Goal: Task Accomplishment & Management: Use online tool/utility

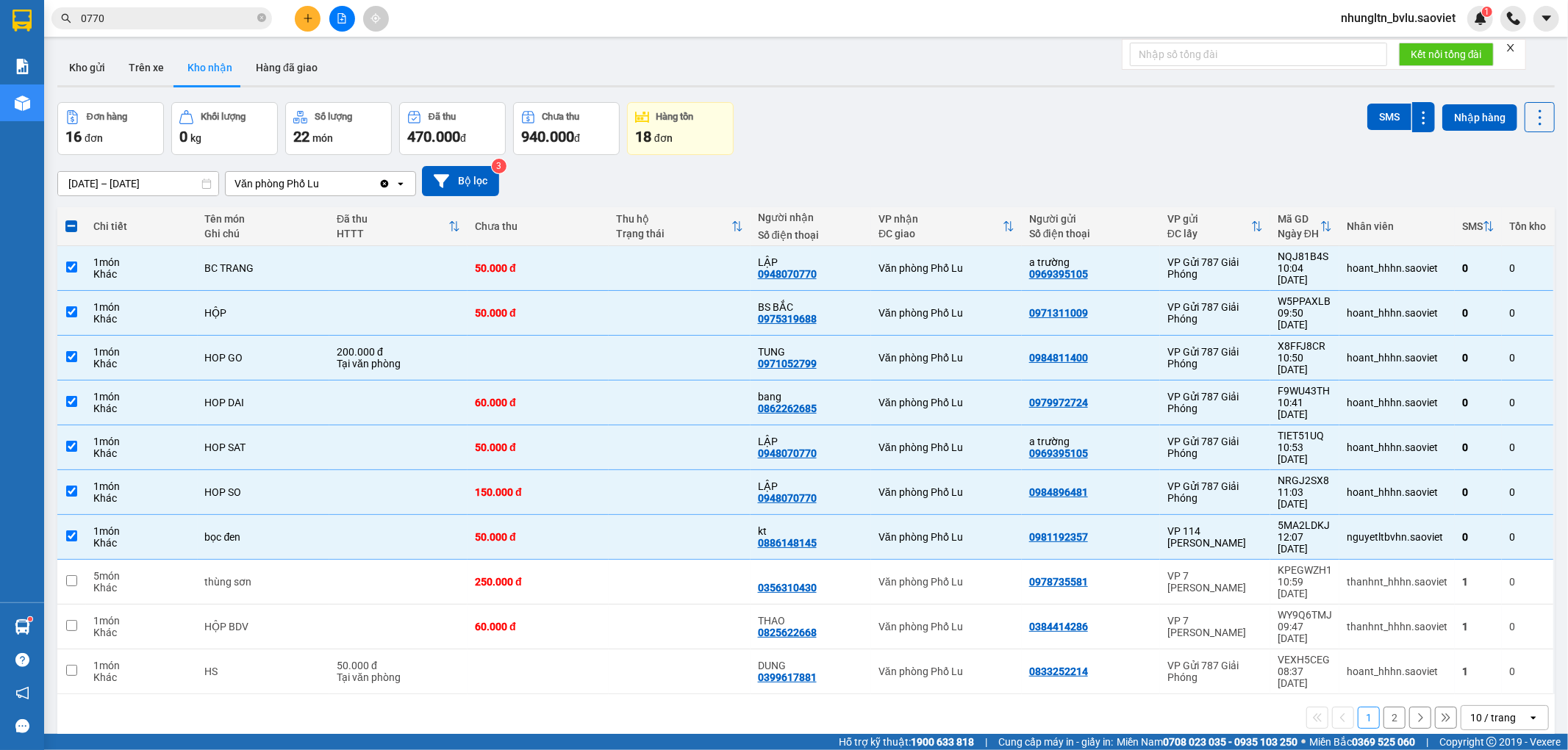
click at [1382, 18] on span "nhungltn_bvlu.saoviet" at bounding box center [1397, 17] width 138 height 18
click at [1360, 44] on span "Đăng xuất" at bounding box center [1404, 45] width 108 height 16
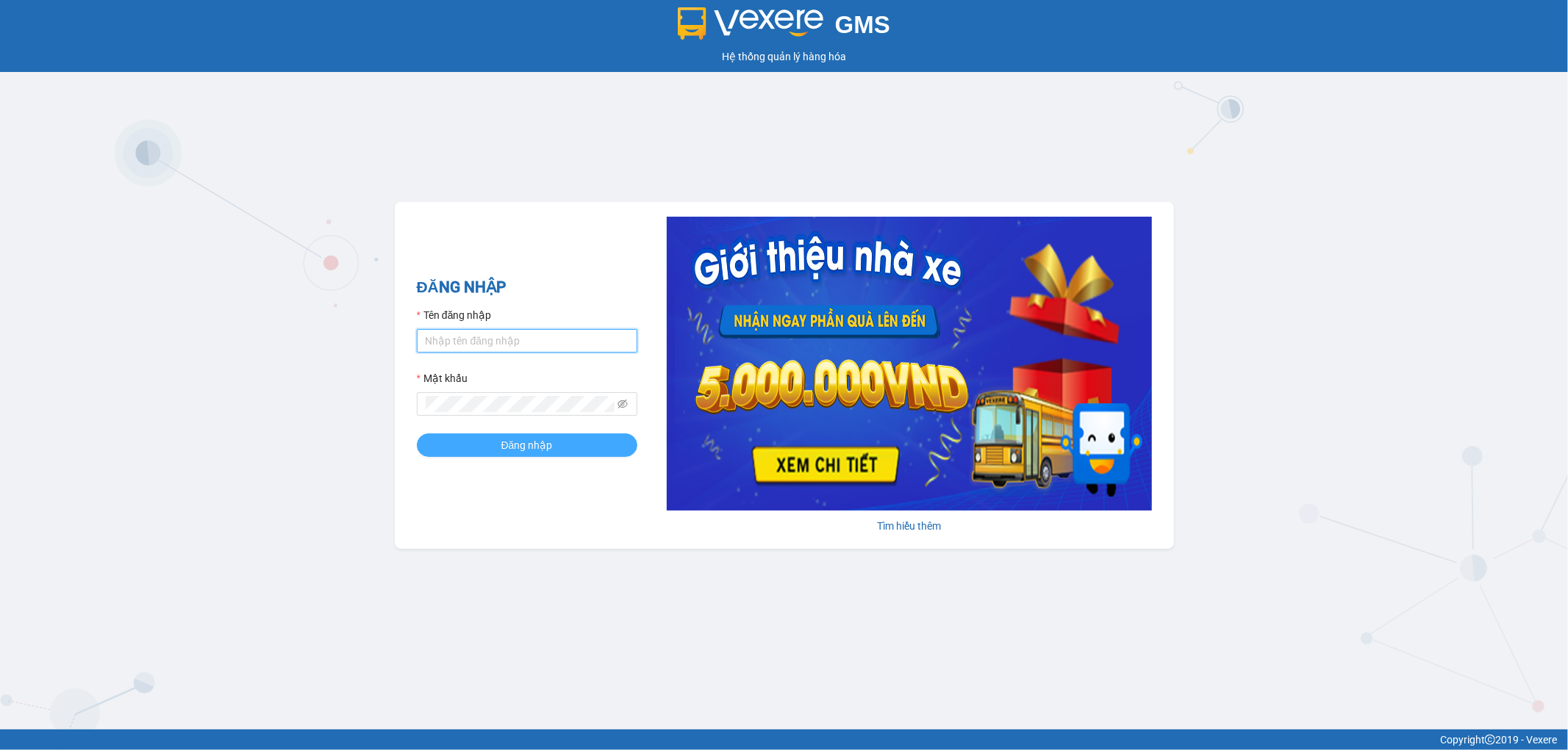
type input "thangvd_vplu.saoviet"
click at [520, 444] on span "Đăng nhập" at bounding box center [527, 445] width 51 height 16
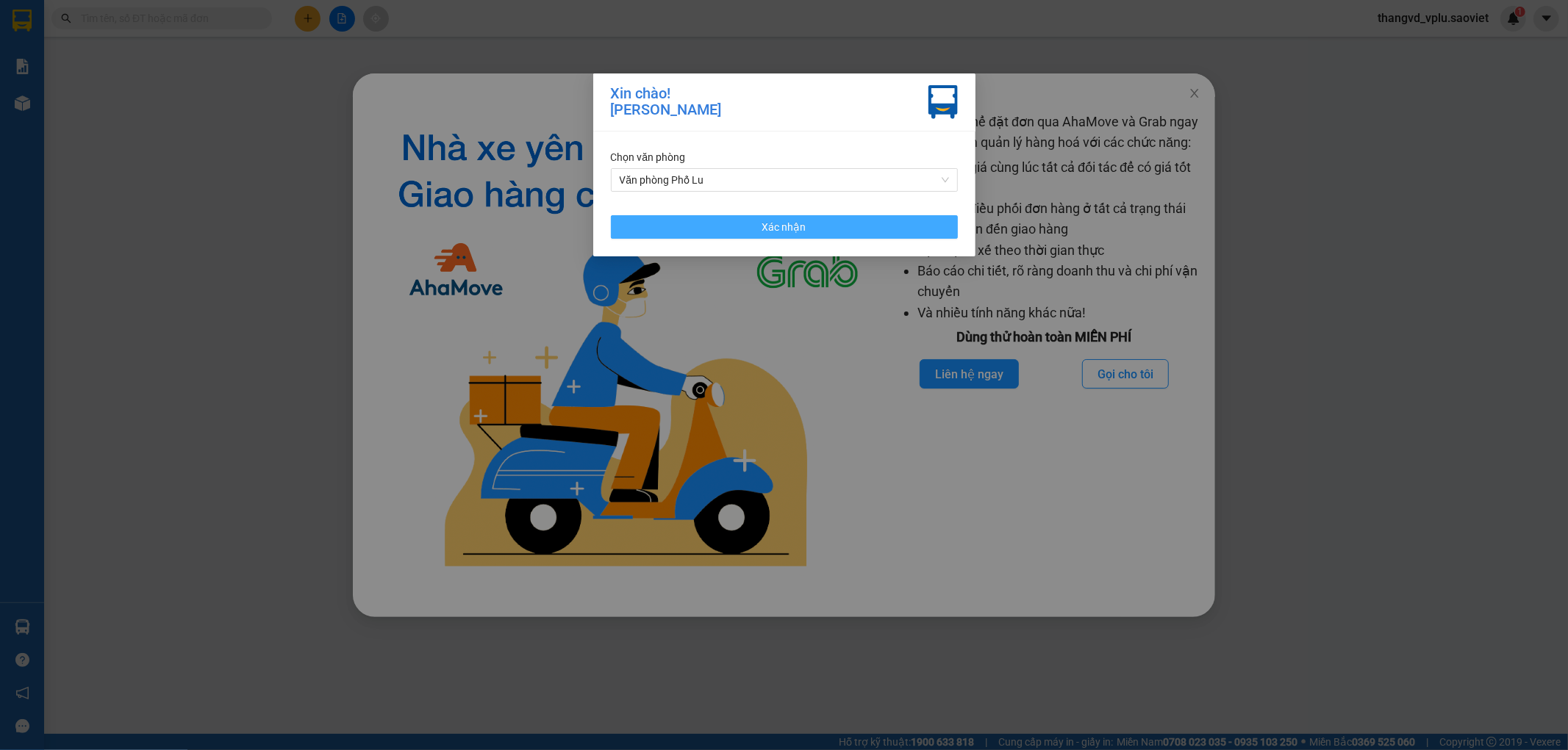
click at [788, 228] on span "Xác nhận" at bounding box center [784, 227] width 44 height 16
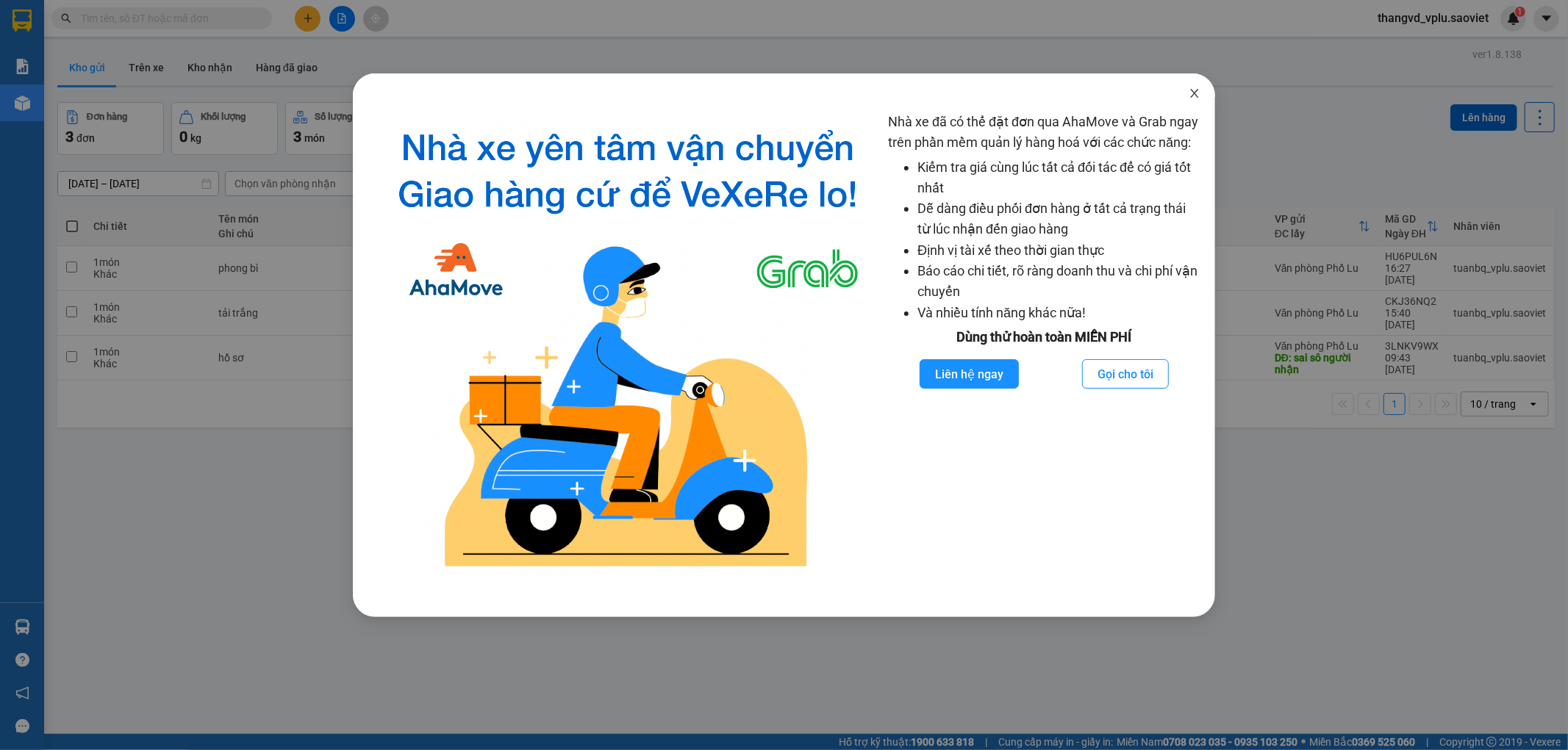
click at [1192, 90] on icon "close" at bounding box center [1194, 93] width 11 height 11
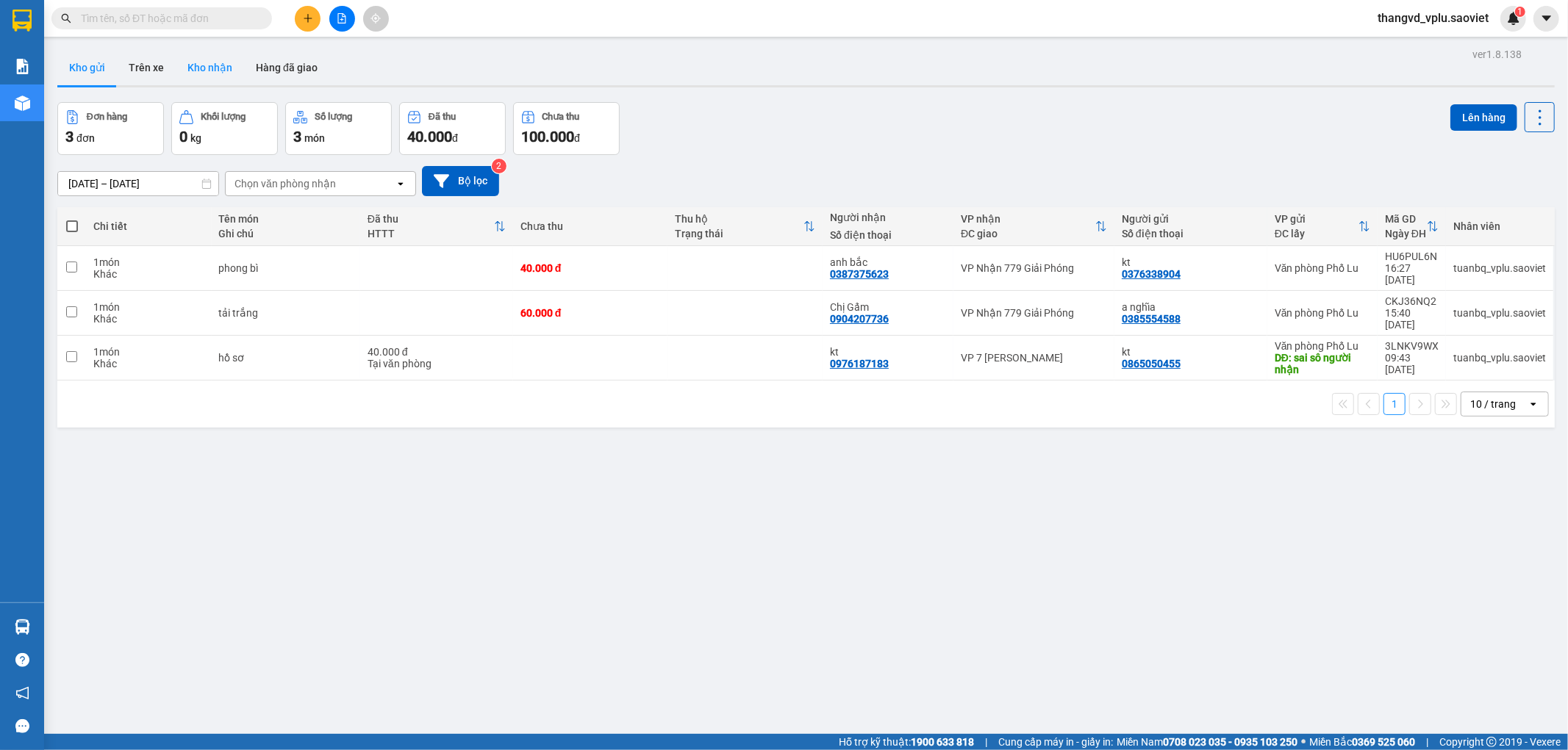
click at [191, 65] on button "Kho nhận" at bounding box center [210, 67] width 69 height 35
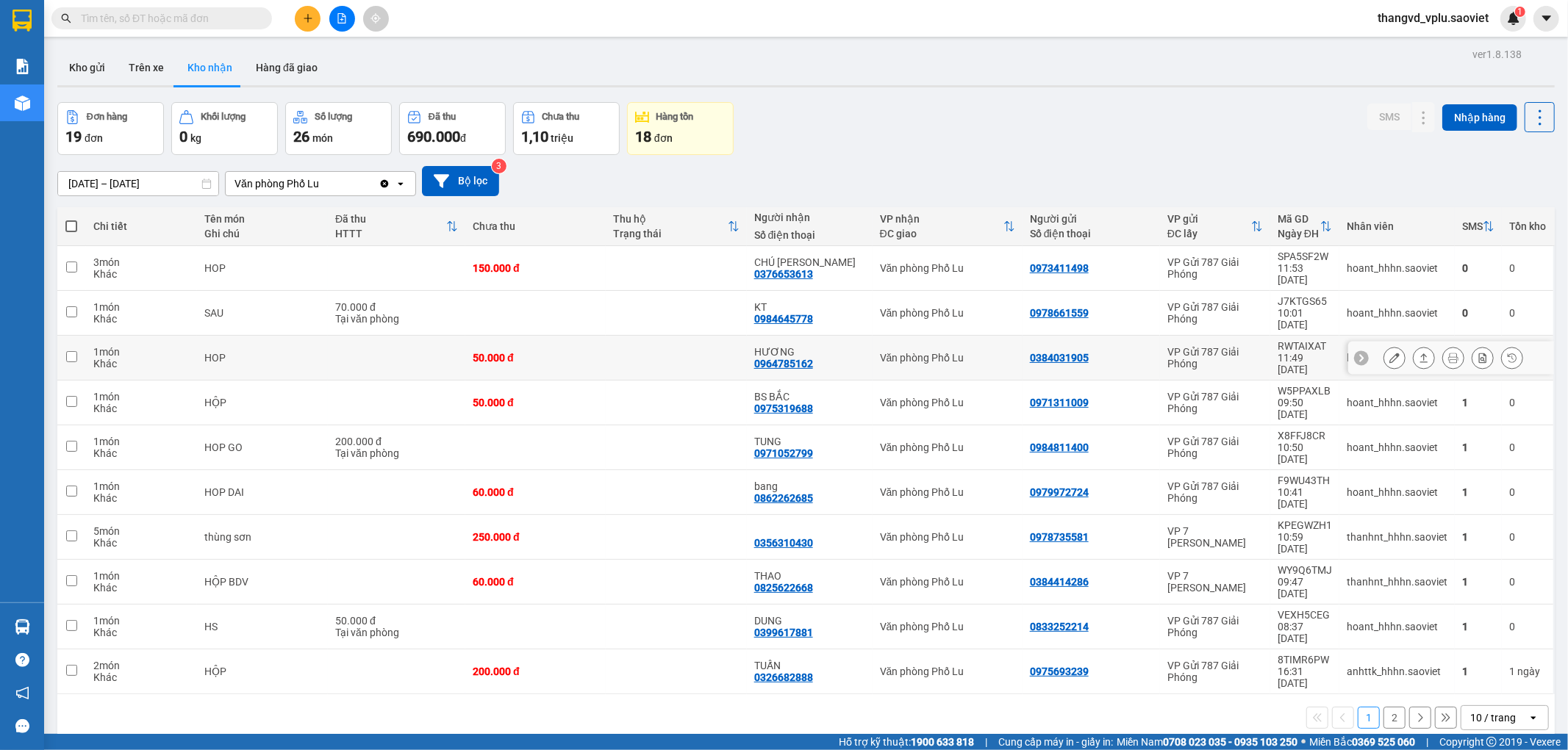
click at [384, 335] on td at bounding box center [397, 357] width 137 height 45
checkbox input "true"
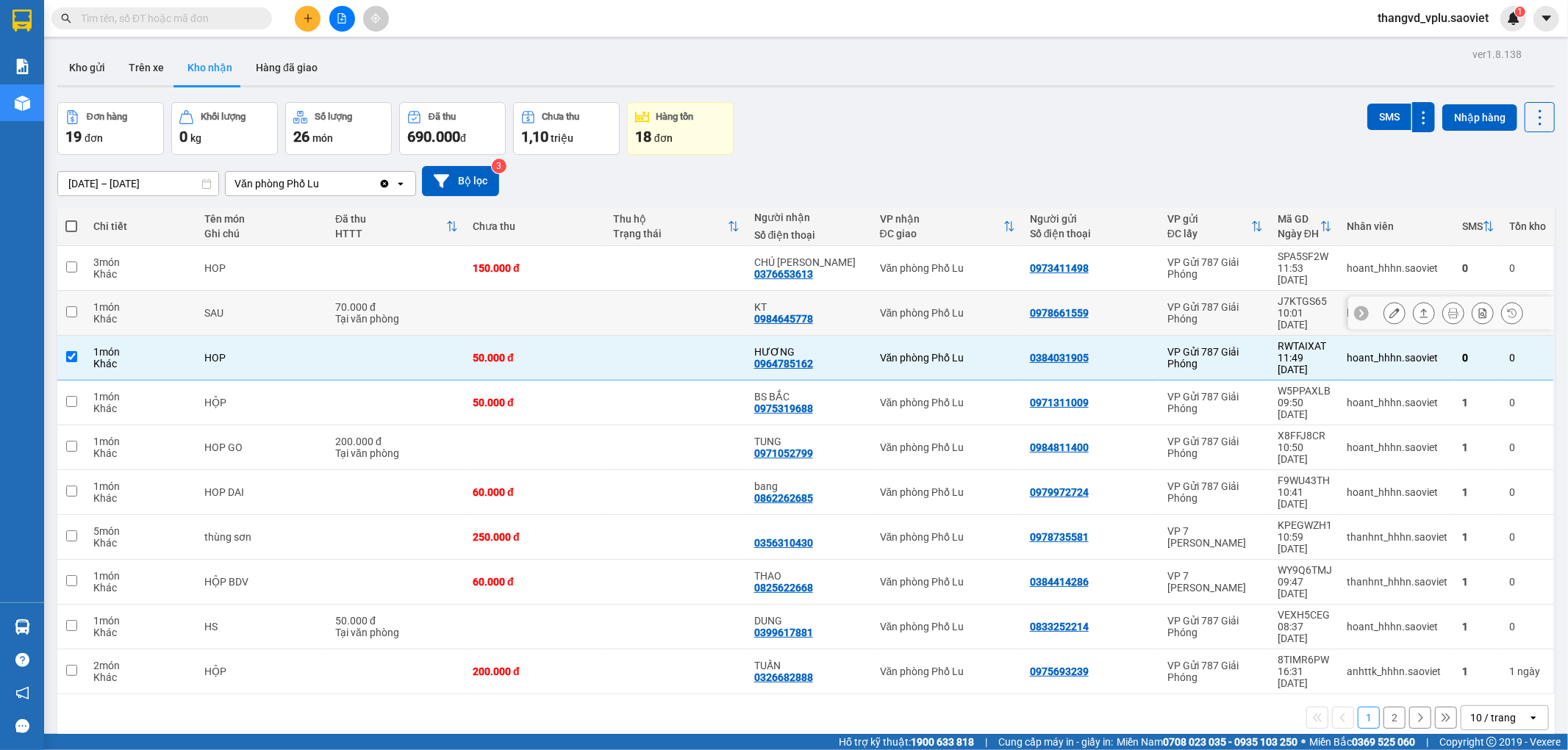
click at [394, 301] on div "70.000 đ" at bounding box center [397, 307] width 123 height 11
checkbox input "true"
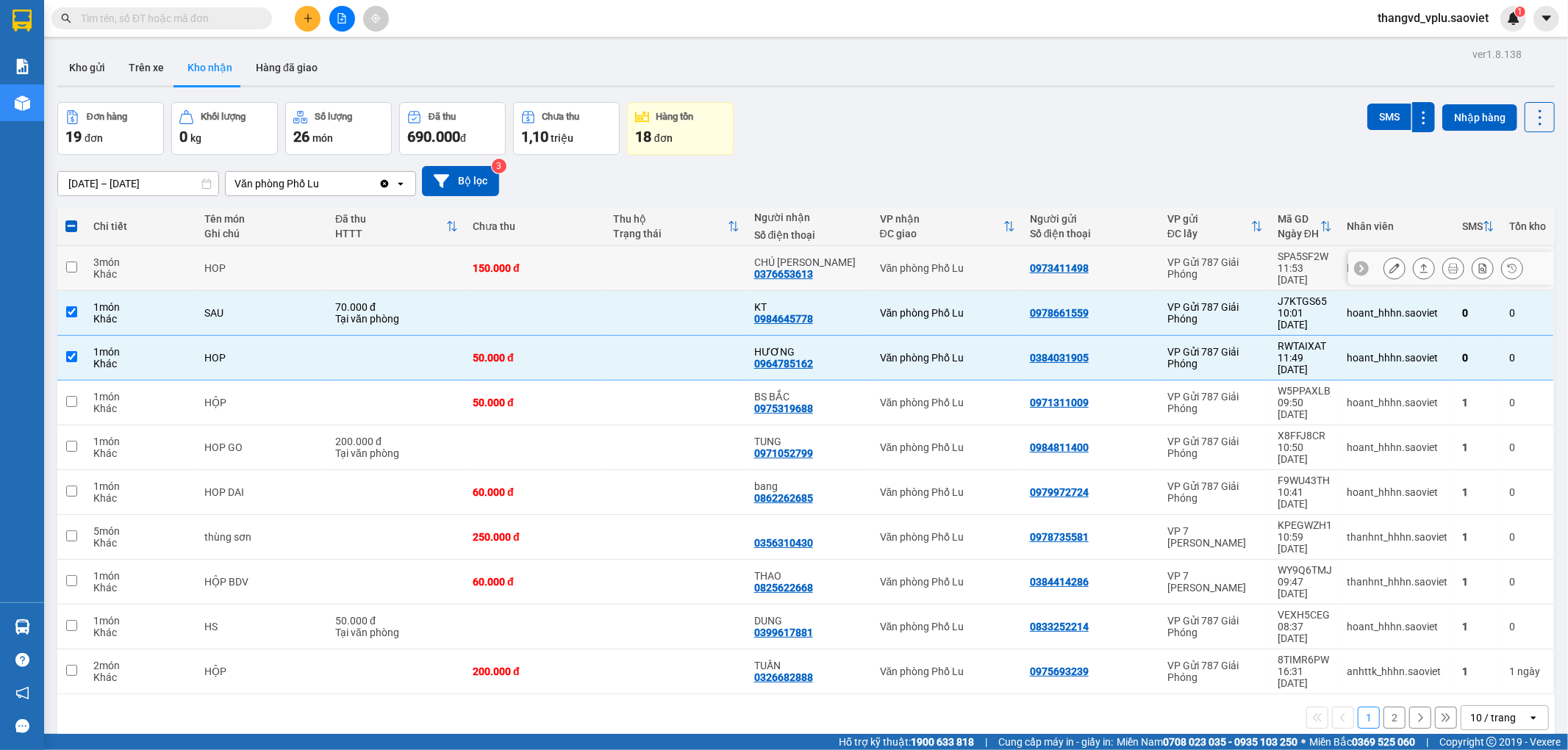
click at [395, 268] on td at bounding box center [397, 268] width 137 height 45
checkbox input "true"
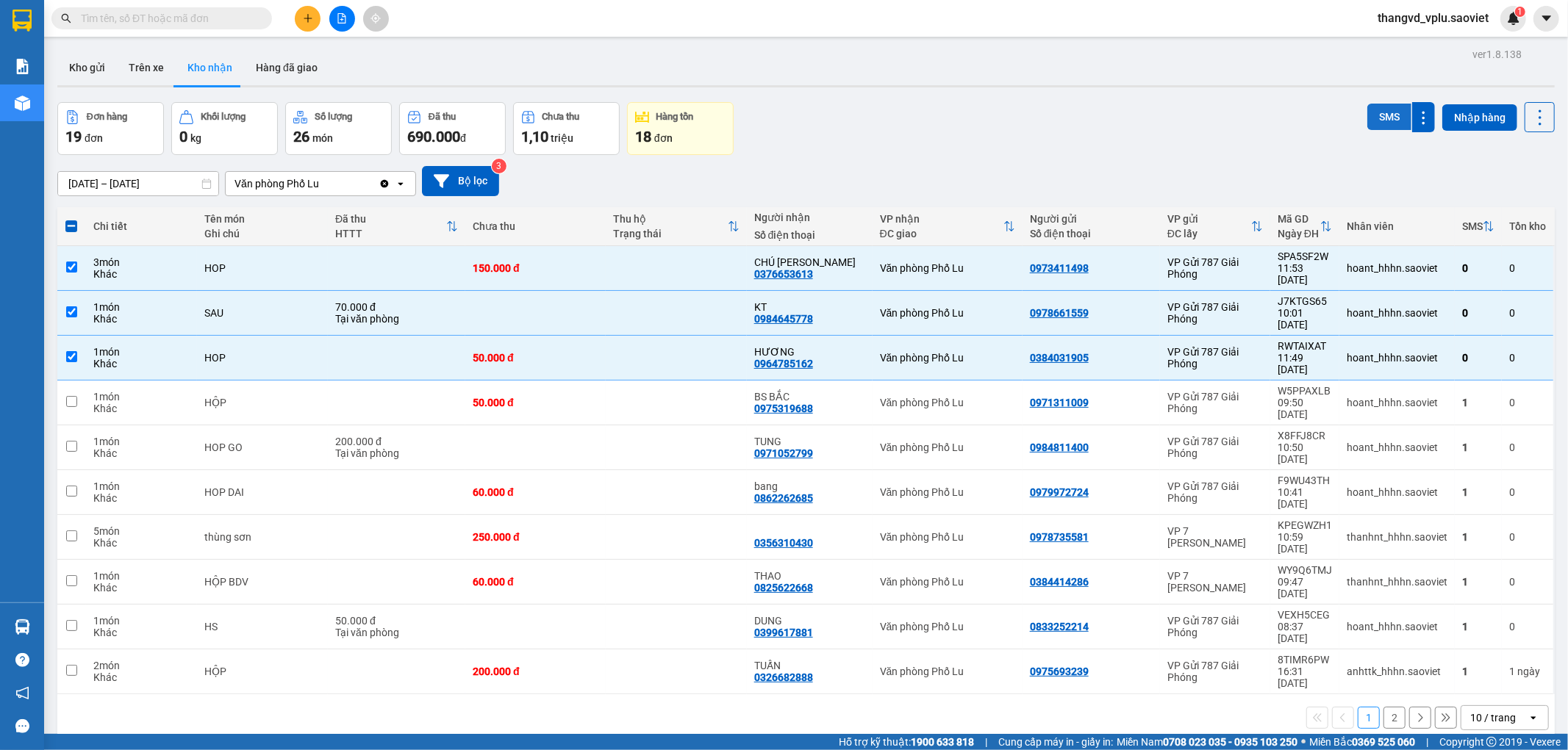
click at [1376, 111] on button "SMS" at bounding box center [1389, 117] width 44 height 27
click at [141, 70] on button "Trên xe" at bounding box center [147, 67] width 59 height 35
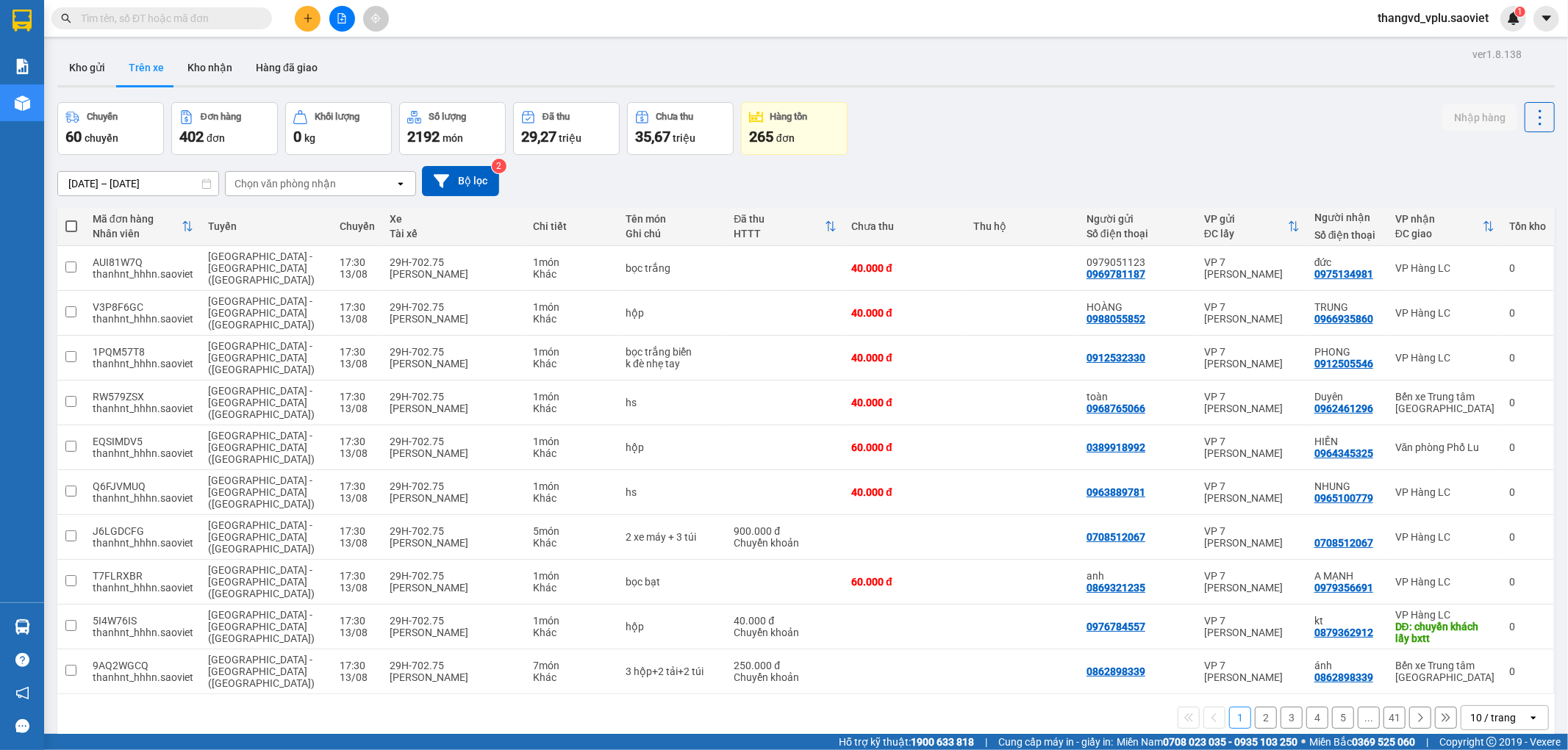
click at [294, 172] on div "Chọn văn phòng nhận" at bounding box center [310, 183] width 169 height 24
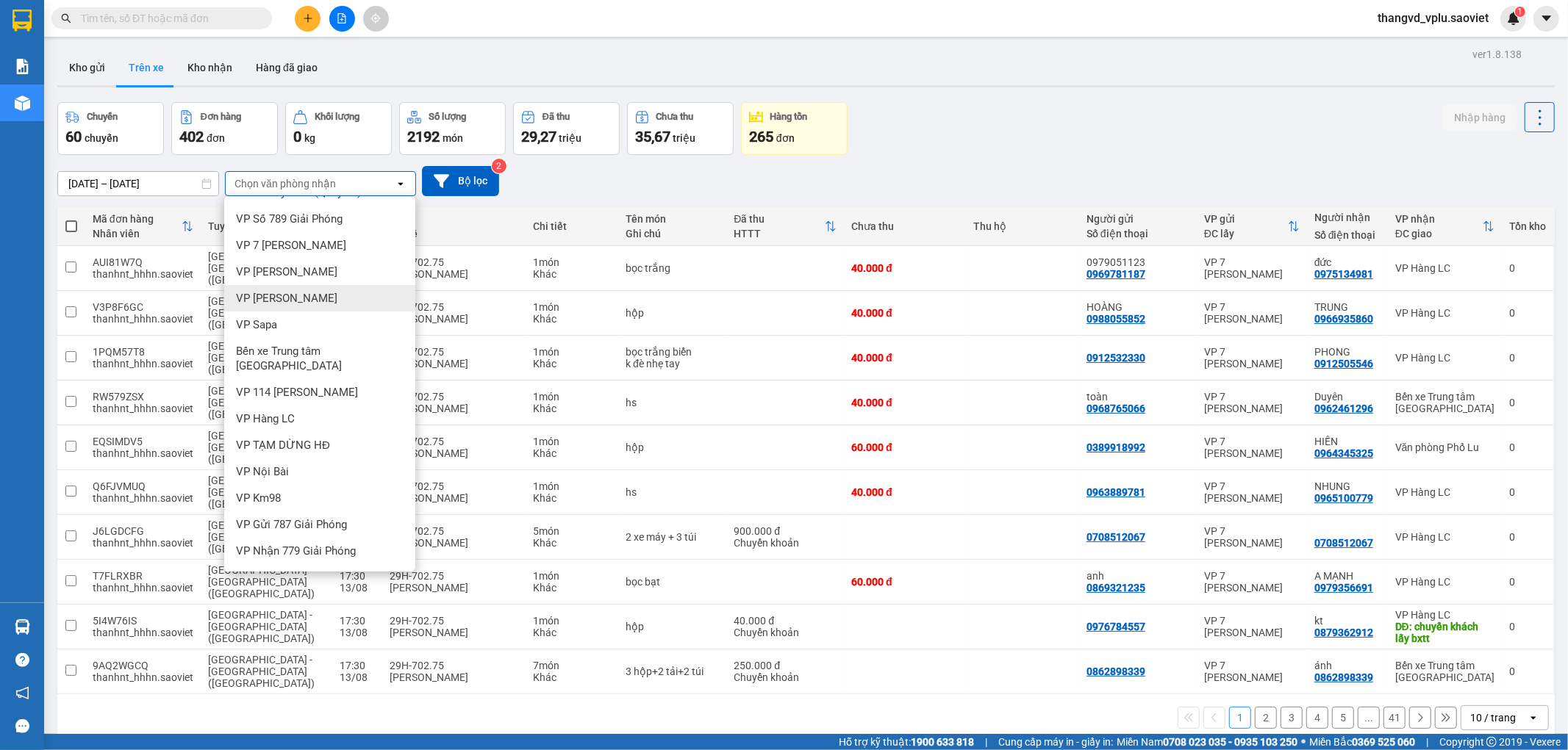
scroll to position [32, 0]
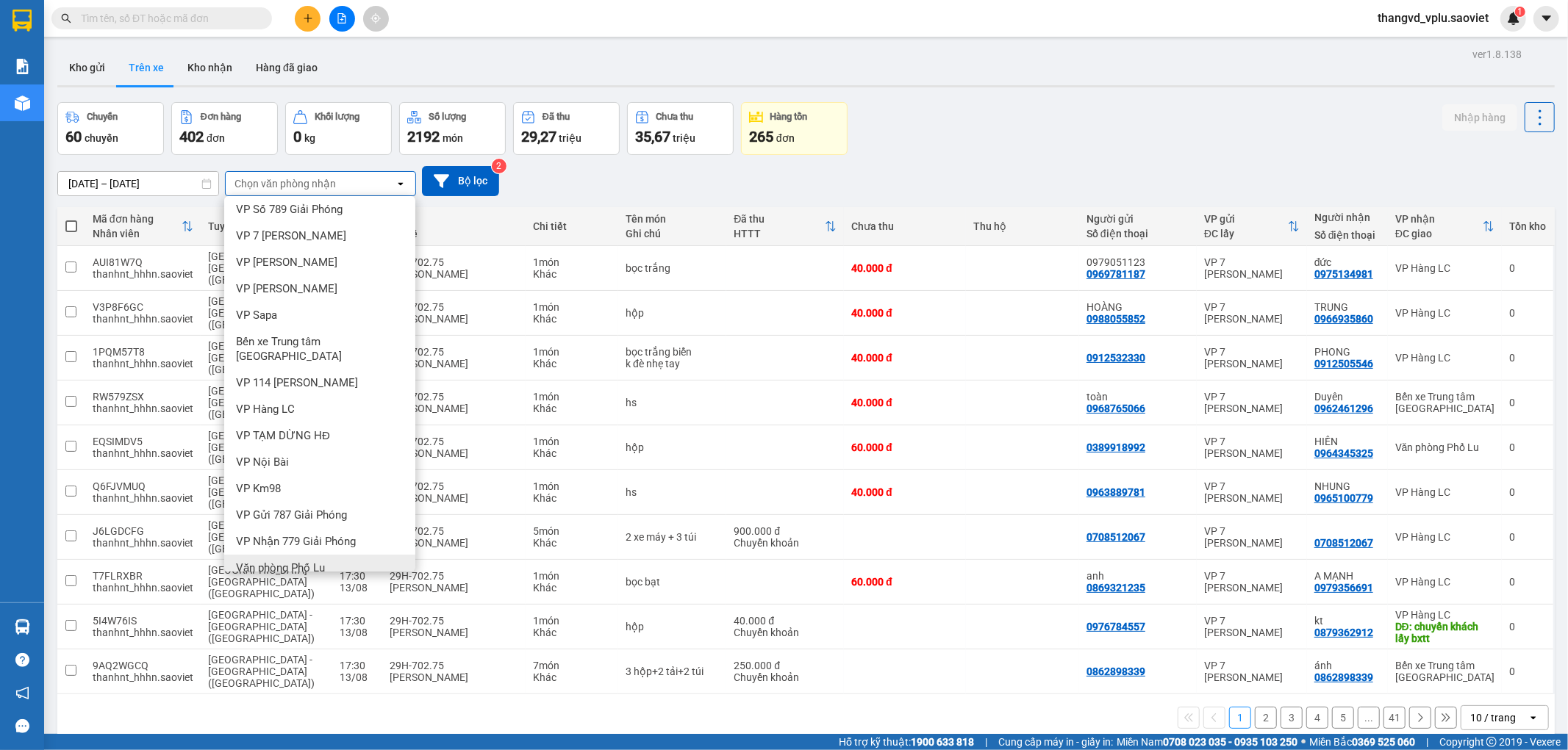
click at [282, 560] on span "Văn phòng Phố Lu" at bounding box center [280, 567] width 89 height 14
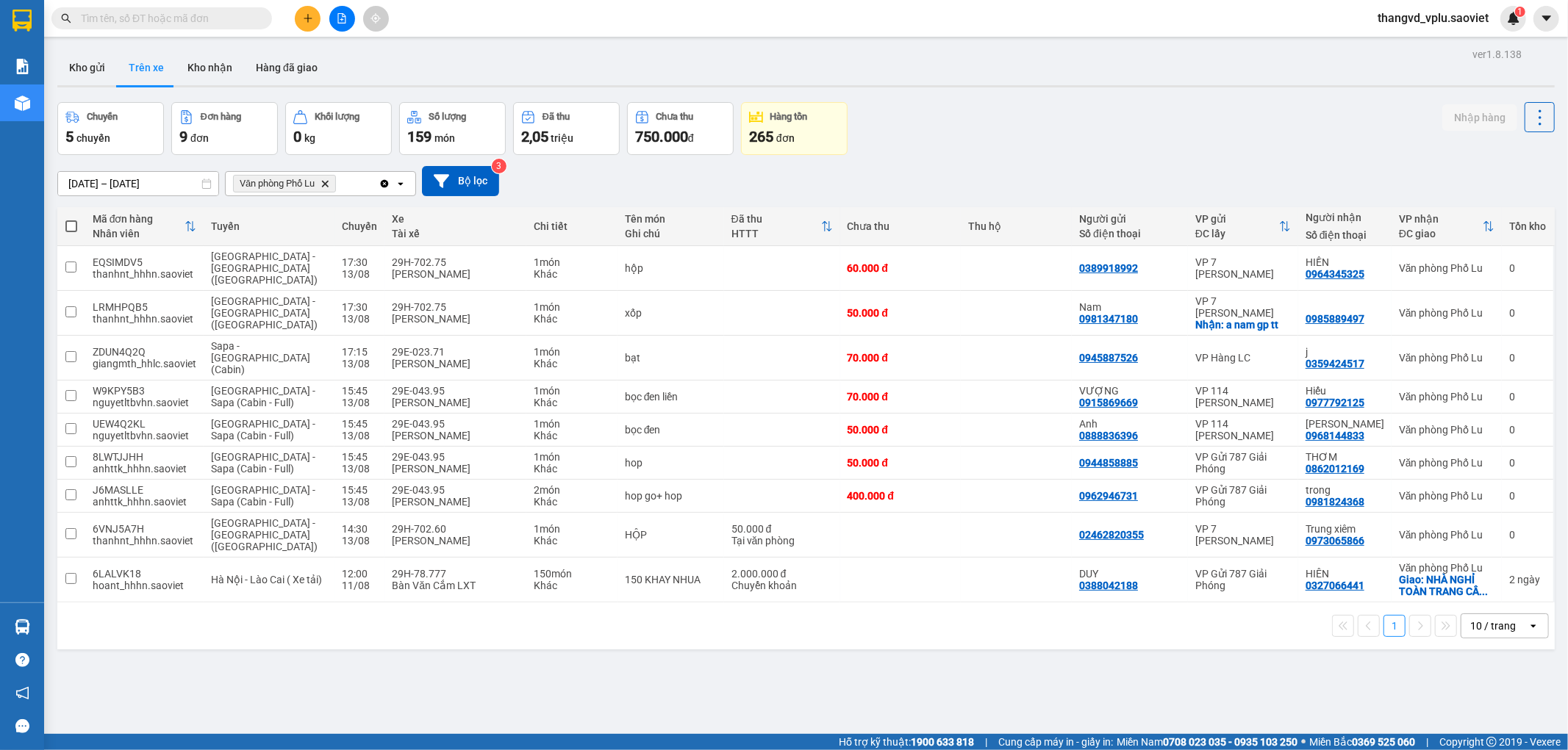
click at [146, 181] on input "[DATE] – [DATE]" at bounding box center [138, 183] width 160 height 24
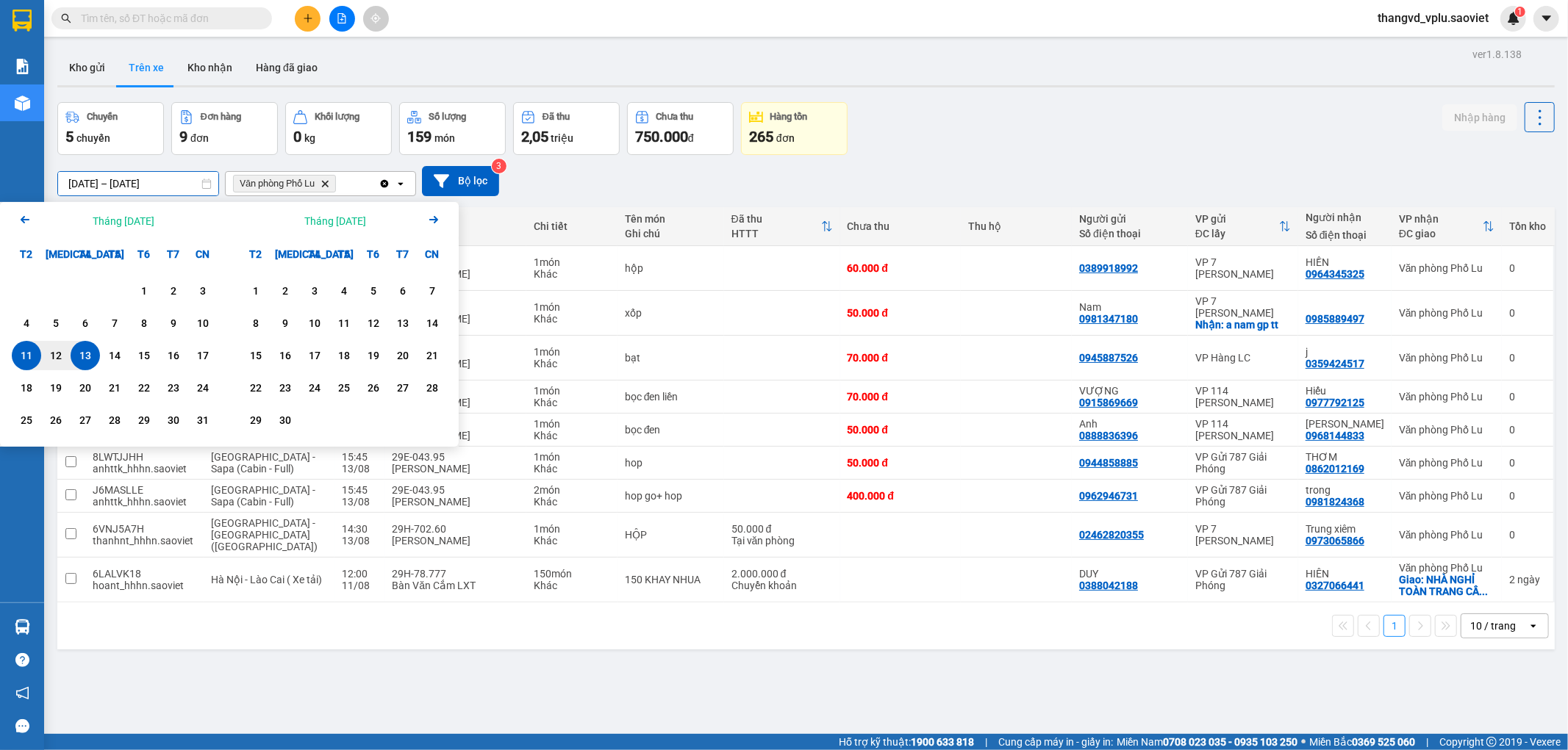
click at [82, 353] on div "13" at bounding box center [86, 355] width 21 height 18
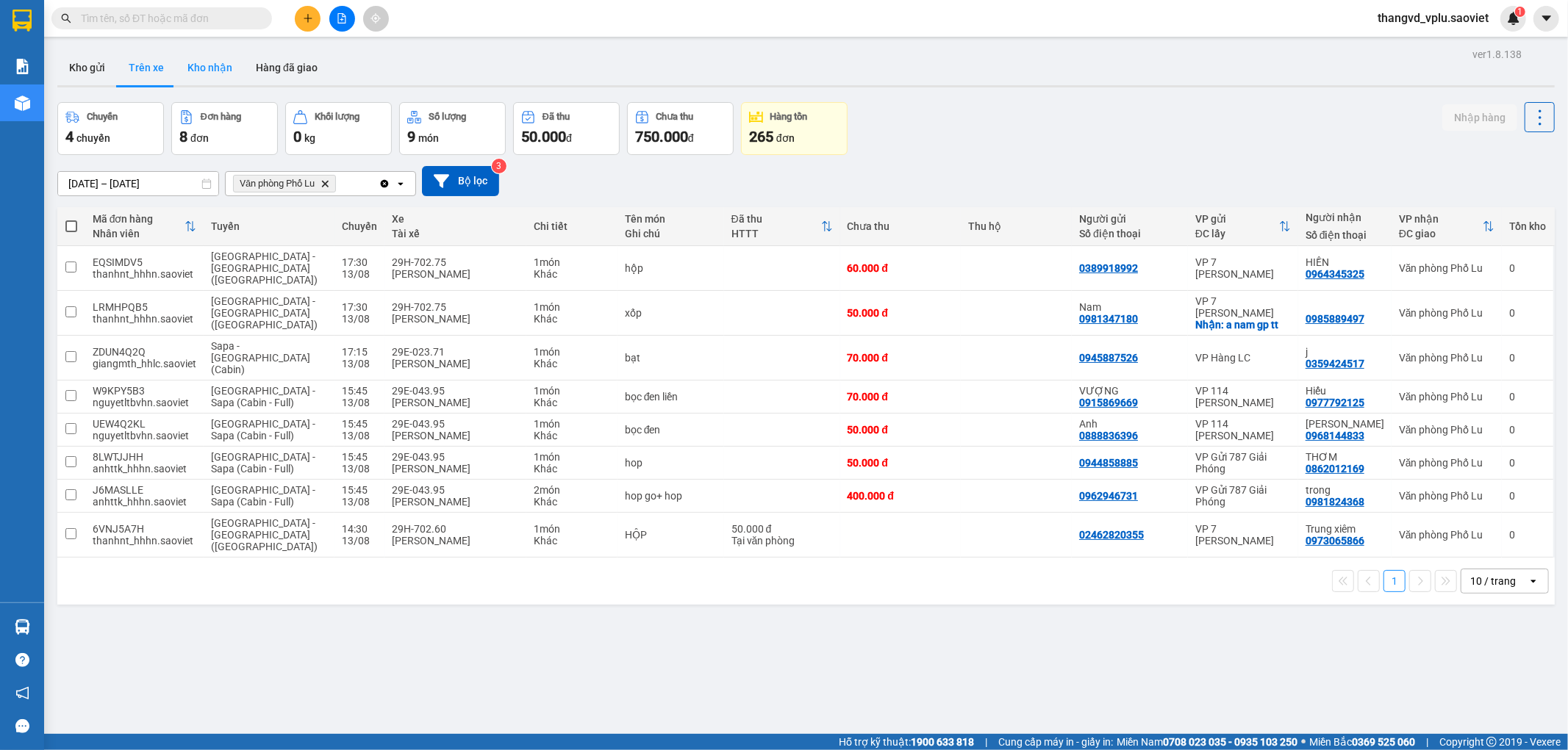
click at [219, 78] on button "Kho nhận" at bounding box center [210, 67] width 69 height 35
type input "[DATE] – [DATE]"
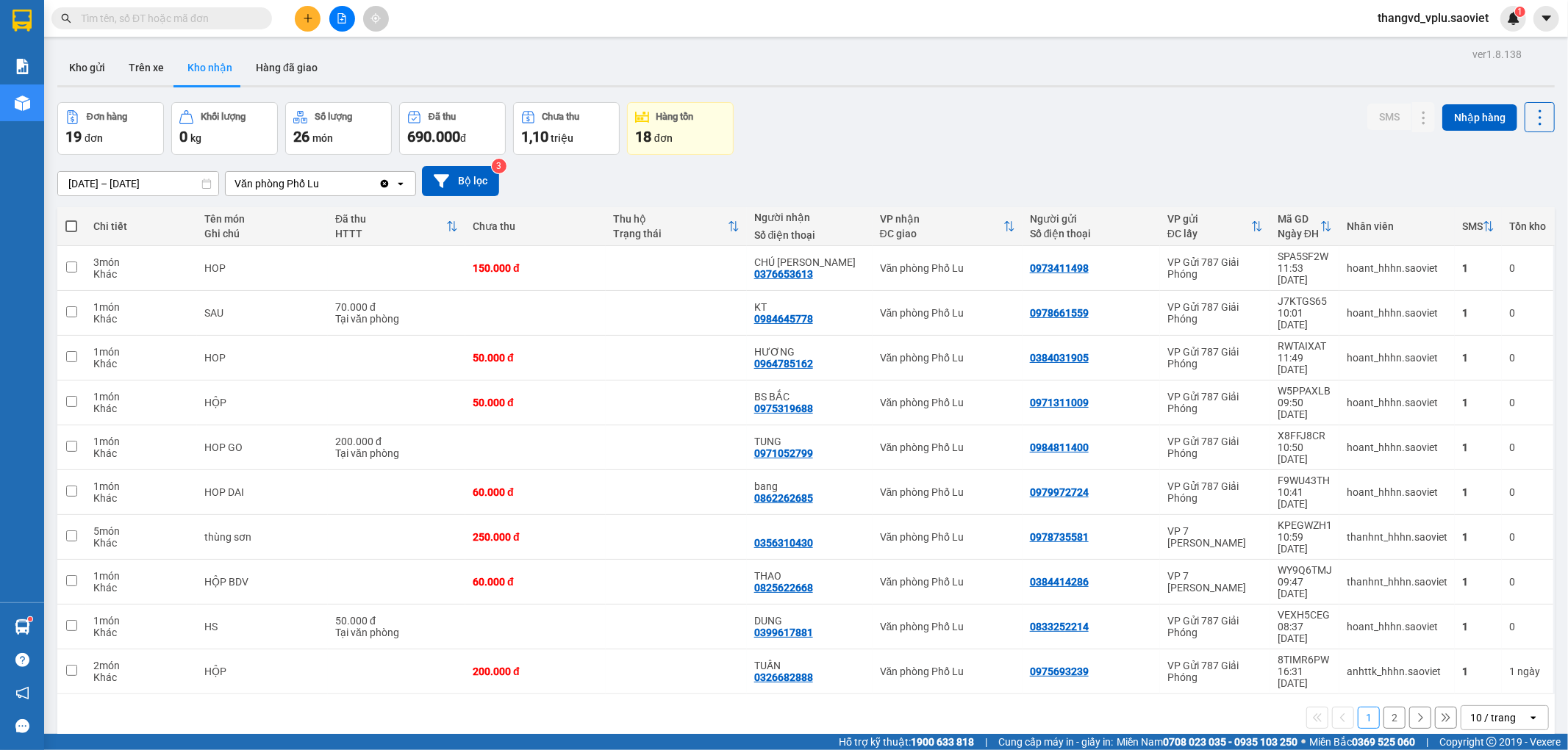
click at [99, 12] on input "text" at bounding box center [168, 18] width 173 height 16
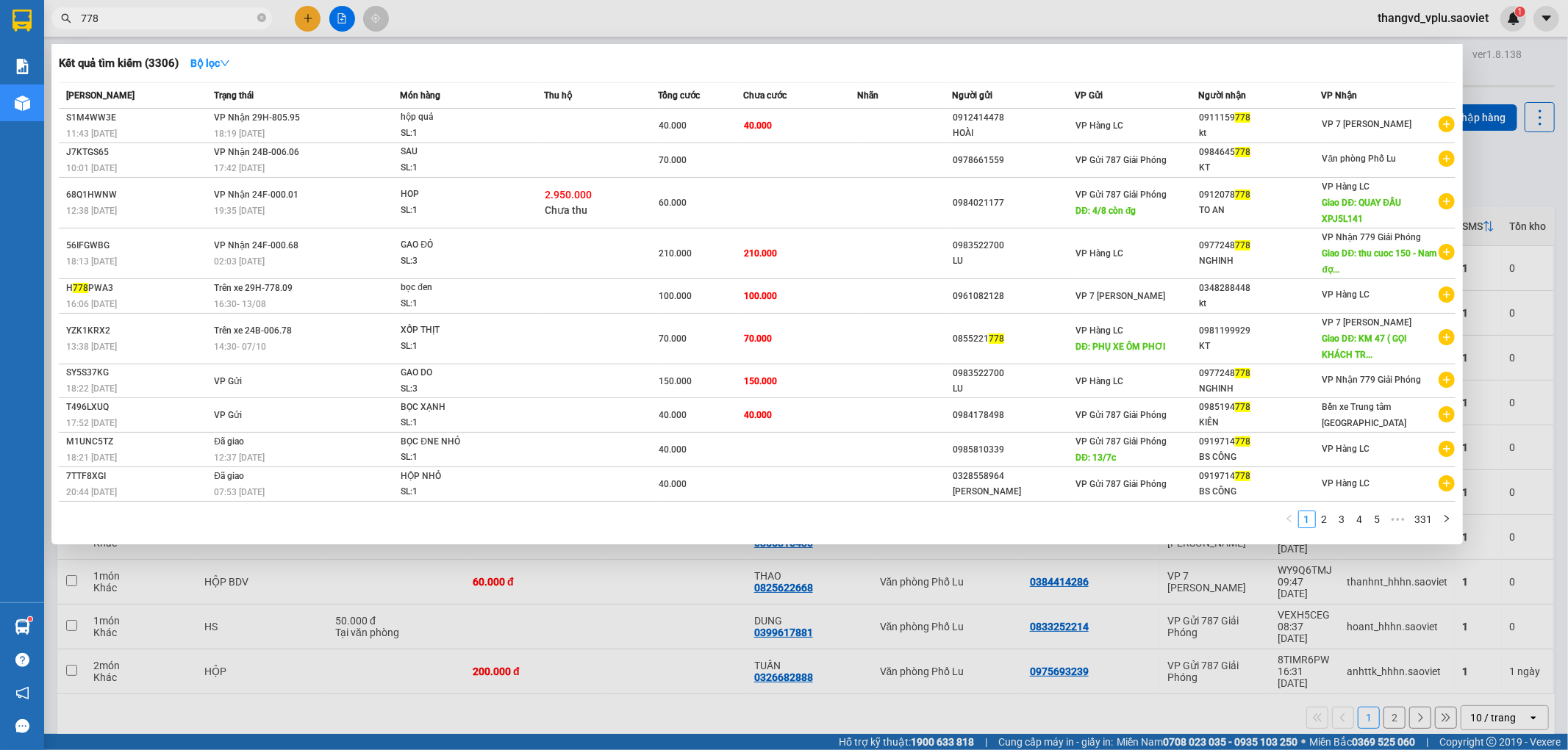
click at [208, 30] on div at bounding box center [784, 375] width 1568 height 750
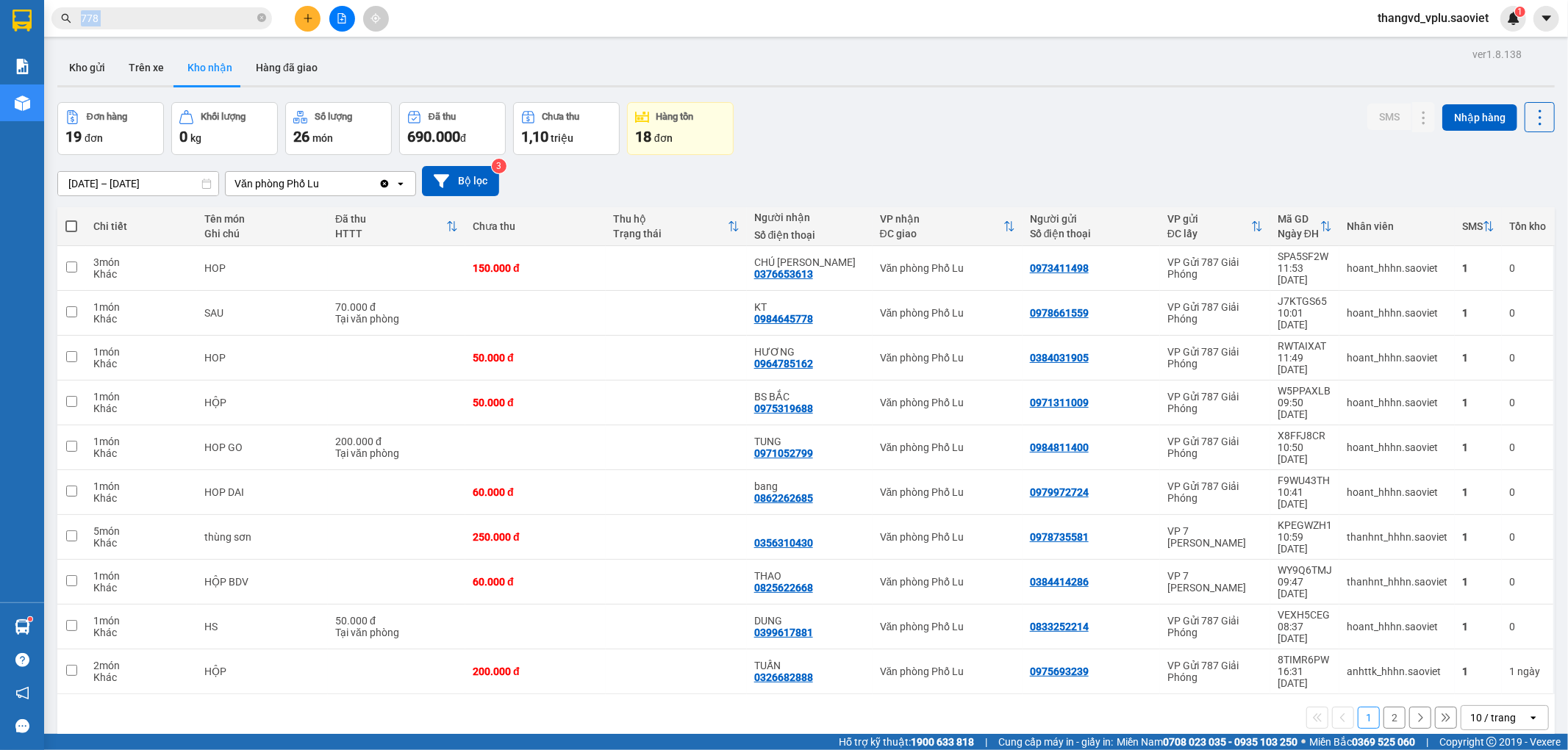
click at [208, 30] on div "Kết quả tìm kiếm ( 3306 ) Bộ lọc Mã ĐH Trạng thái Món hàng Thu hộ Tổng cước Chư…" at bounding box center [143, 18] width 287 height 26
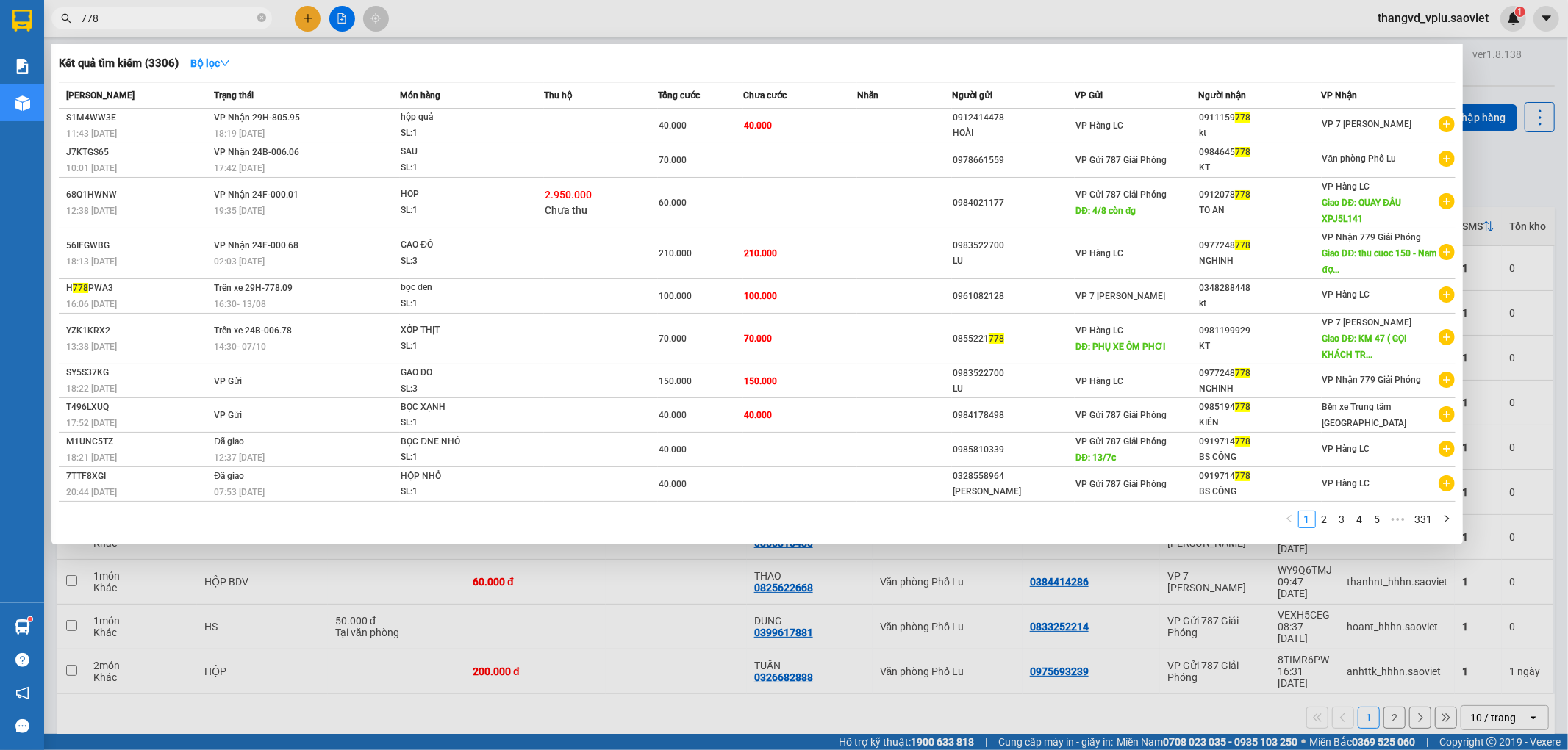
click at [201, 16] on input "778" at bounding box center [168, 18] width 173 height 16
click at [371, 605] on div at bounding box center [784, 375] width 1568 height 750
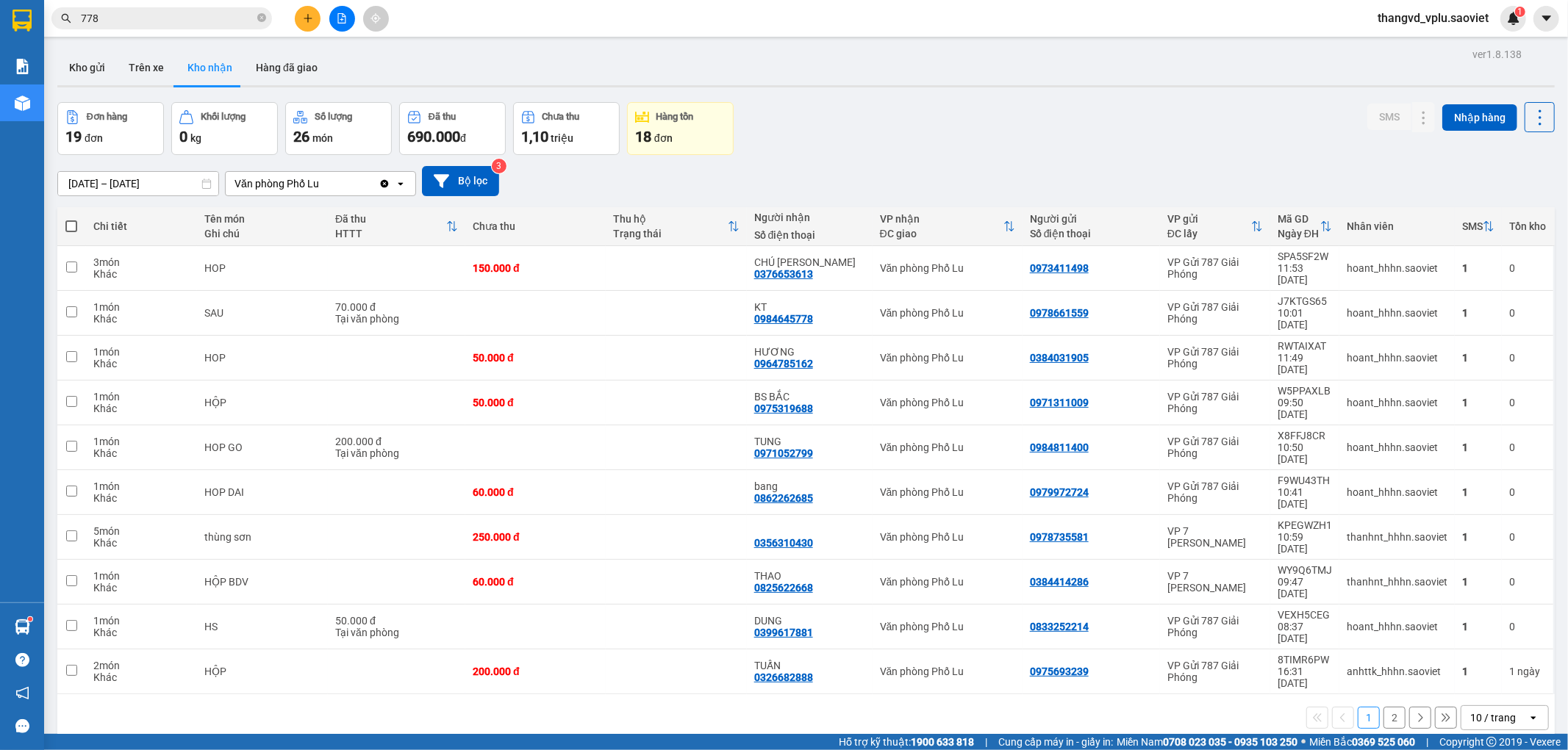
click at [117, 11] on input "778" at bounding box center [168, 18] width 173 height 16
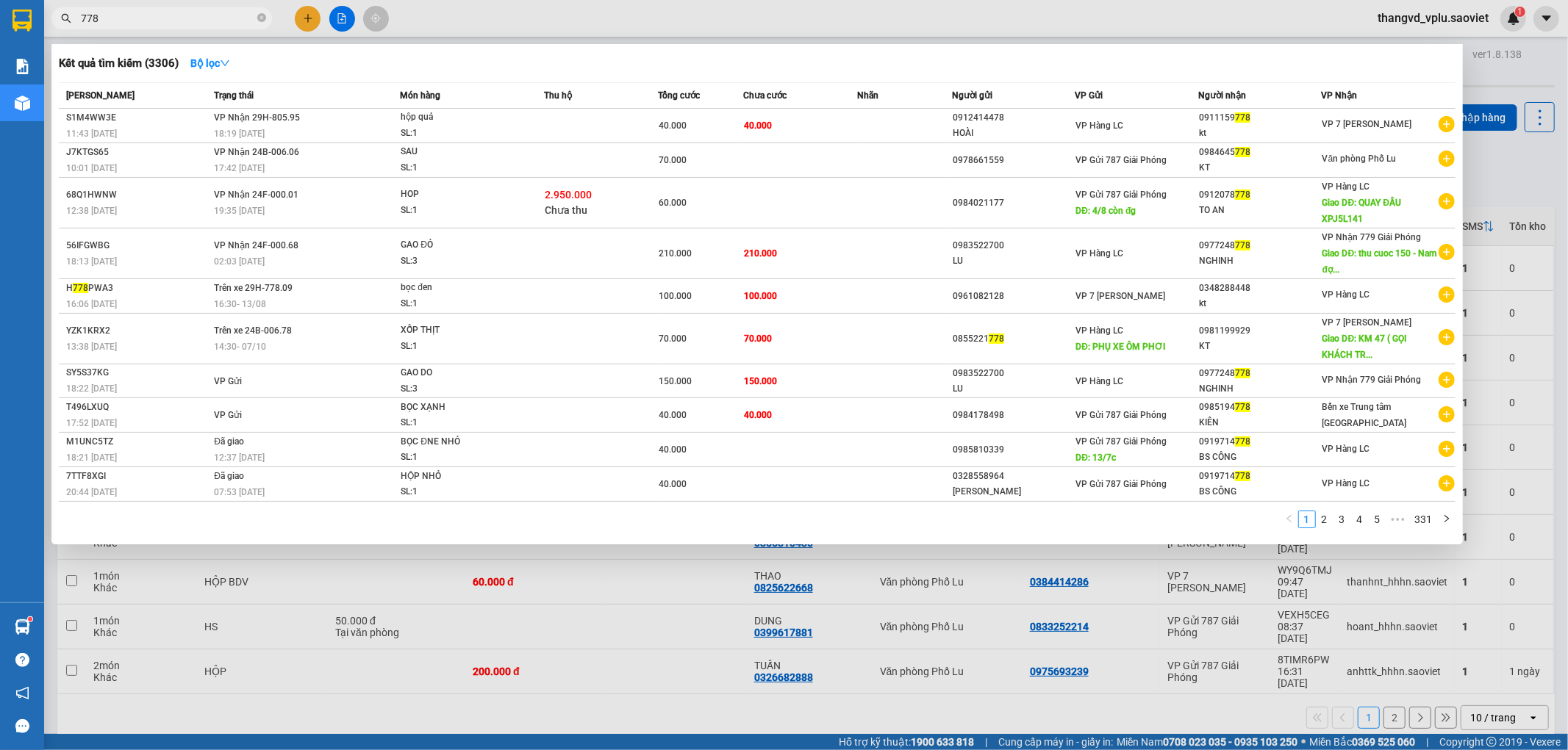
click at [117, 11] on input "778" at bounding box center [168, 18] width 173 height 16
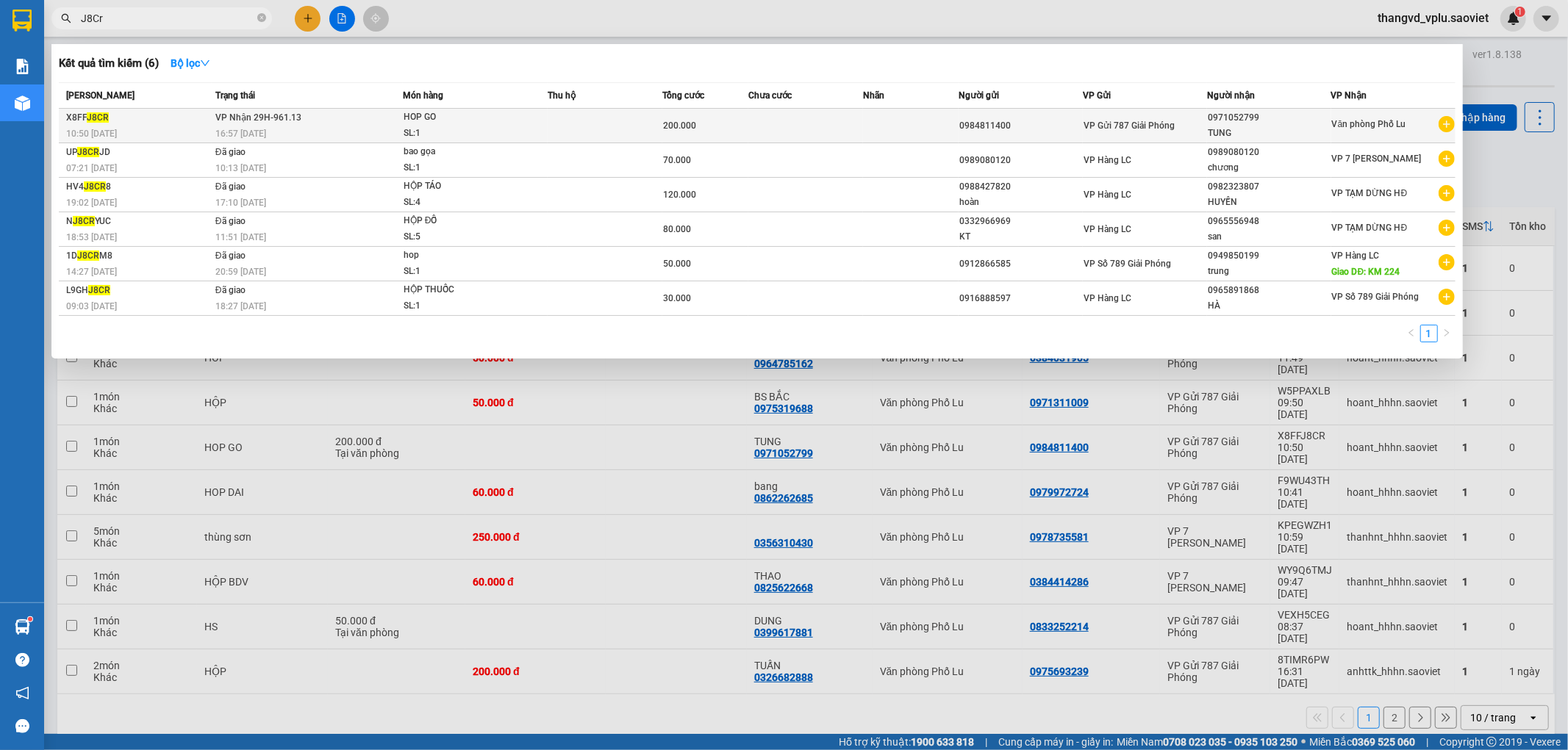
type input "J8Cr"
click at [353, 135] on div "16:57 [DATE]" at bounding box center [309, 133] width 187 height 16
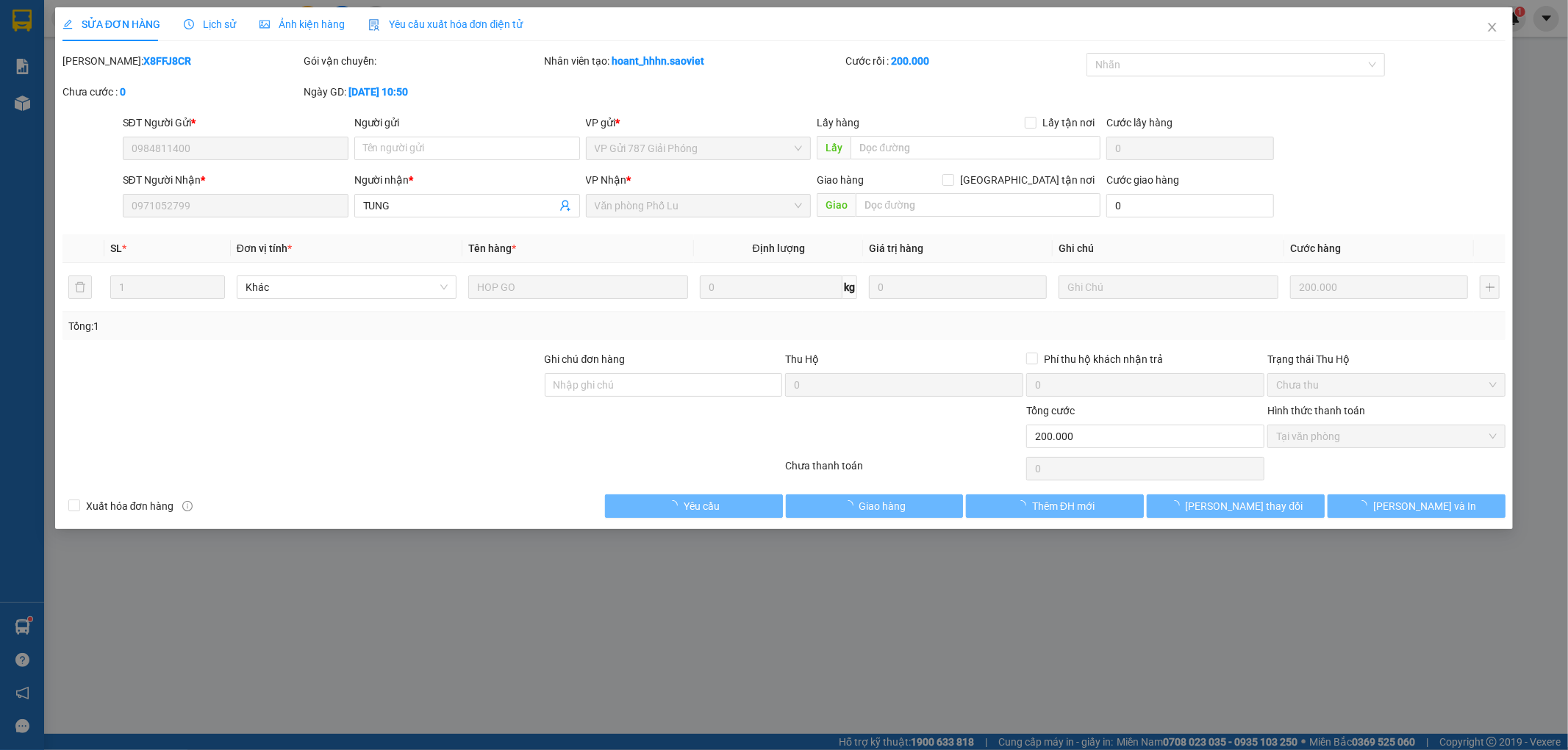
type input "0984811400"
type input "0971052799"
type input "TUNG"
type input "200.000"
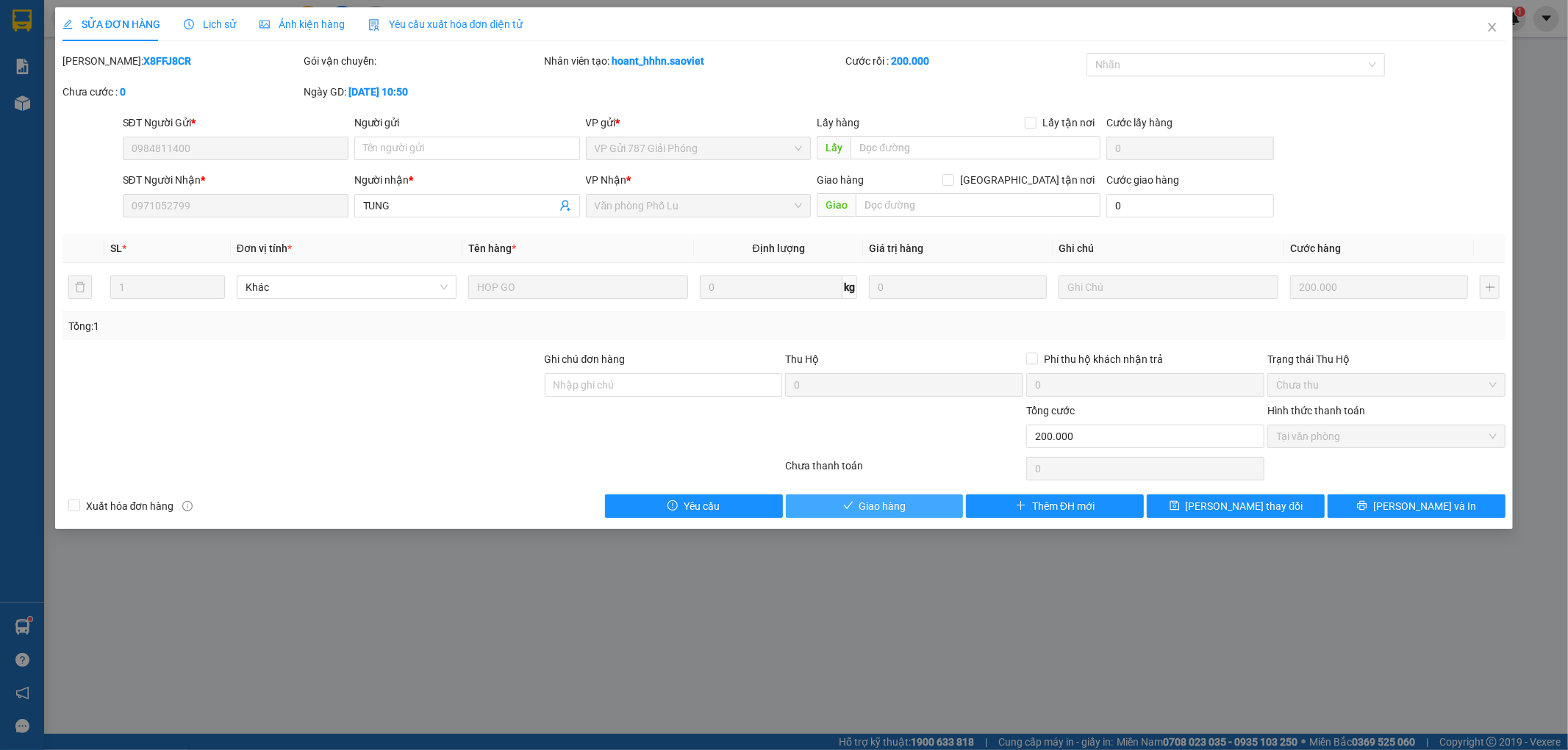
click at [891, 506] on span "Giao hàng" at bounding box center [882, 506] width 47 height 16
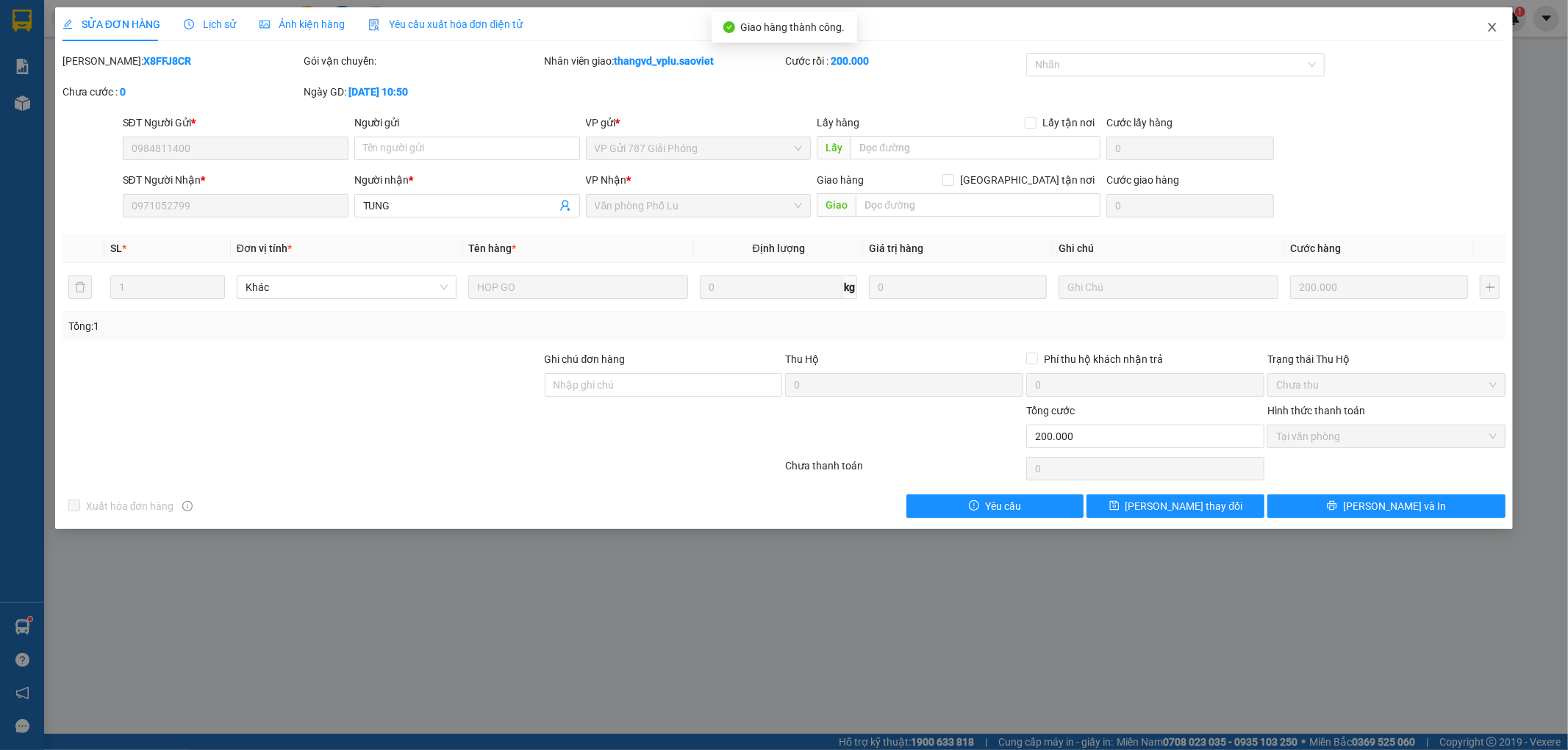
click at [1486, 26] on icon "close" at bounding box center [1492, 27] width 11 height 11
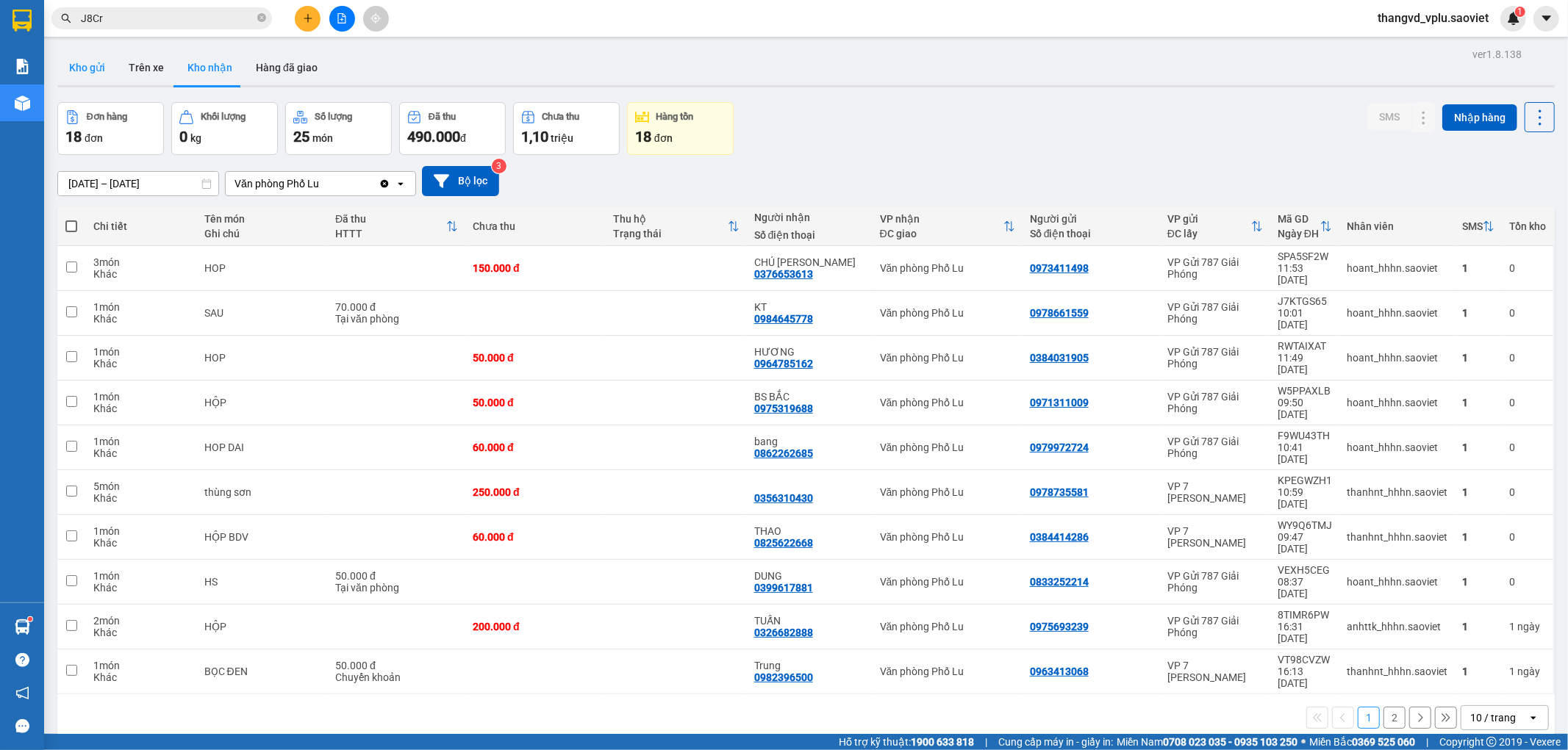
click at [74, 68] on button "Kho gửi" at bounding box center [87, 67] width 59 height 35
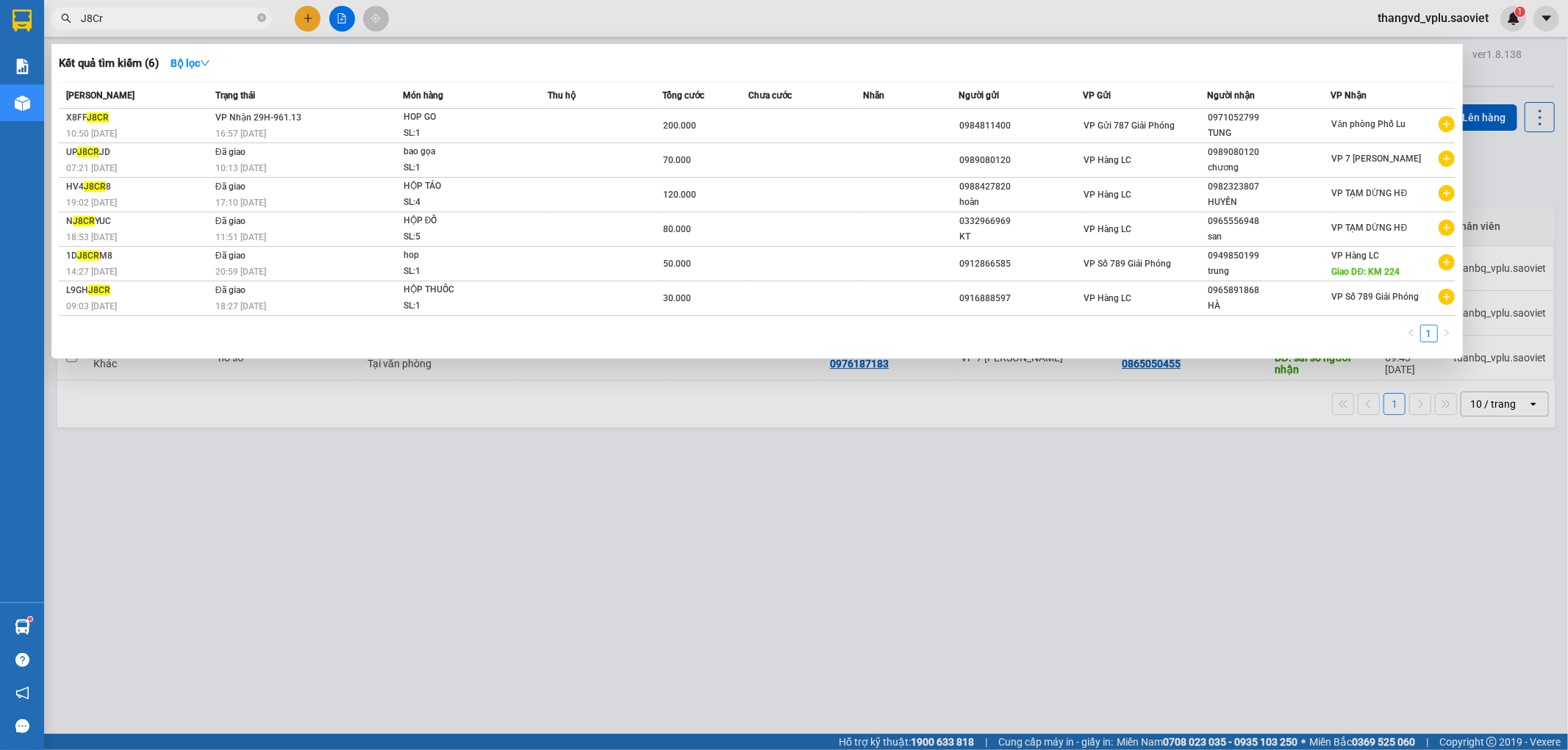
click at [253, 15] on input "J8Cr" at bounding box center [168, 18] width 173 height 16
click at [266, 18] on span "J8Cr" at bounding box center [161, 18] width 220 height 22
click at [263, 18] on icon "close-circle" at bounding box center [261, 17] width 9 height 9
type input "0430"
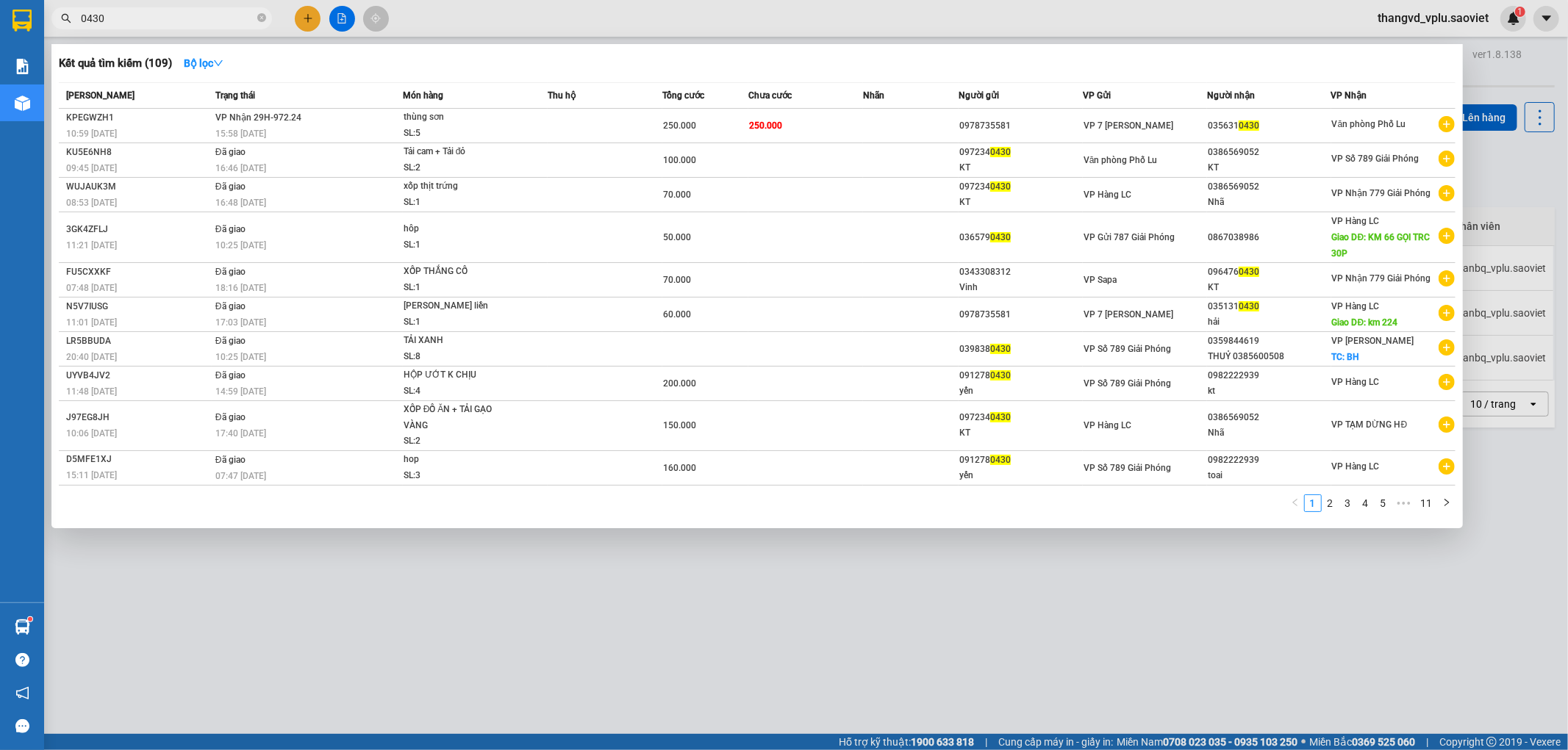
drag, startPoint x: 120, startPoint y: 22, endPoint x: 64, endPoint y: 19, distance: 56.1
click at [71, 19] on div "0430" at bounding box center [143, 18] width 287 height 22
click at [261, 15] on icon "close-circle" at bounding box center [261, 17] width 9 height 9
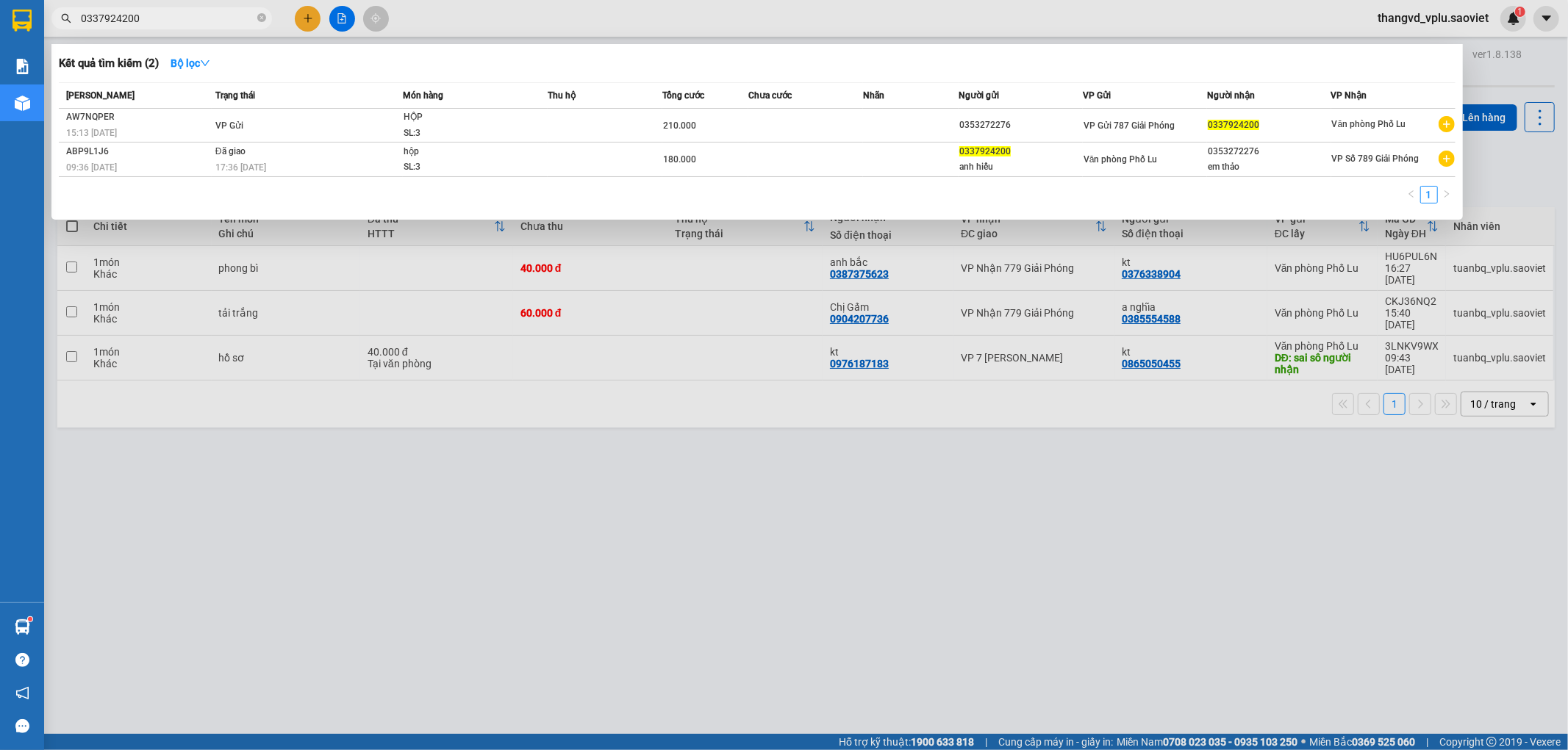
click at [638, 463] on div at bounding box center [784, 375] width 1568 height 750
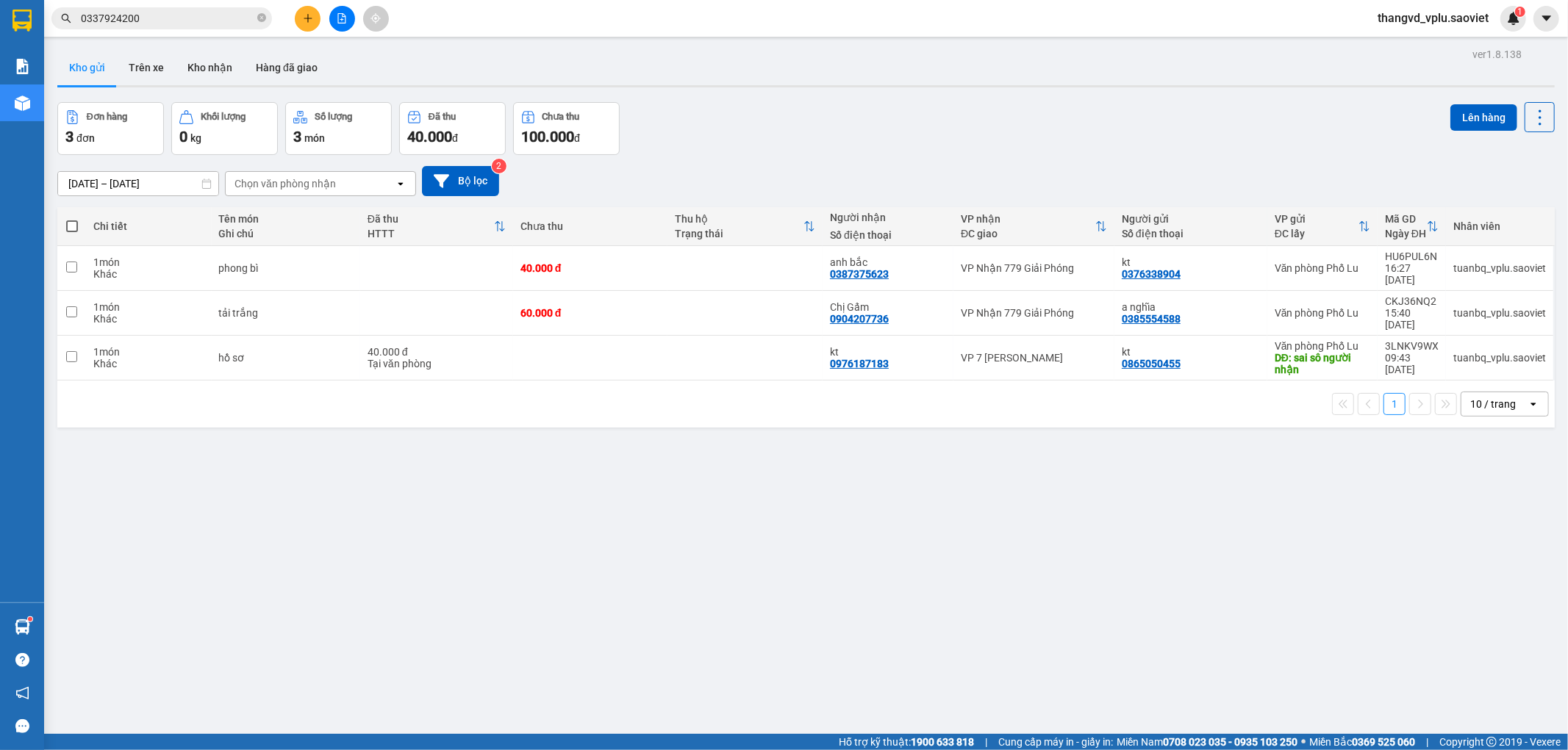
click at [154, 17] on input "0337924200" at bounding box center [168, 18] width 173 height 16
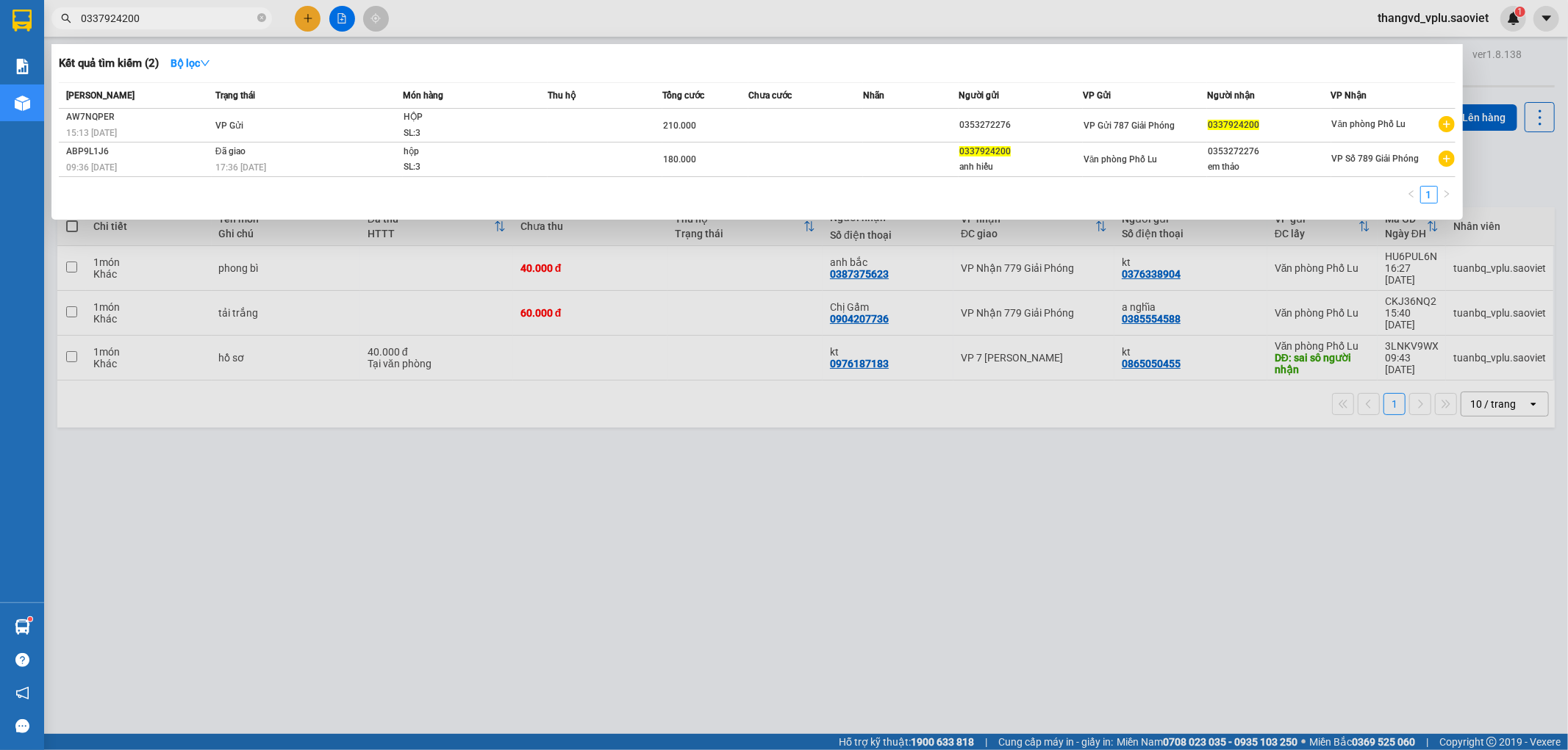
click at [154, 17] on input "0337924200" at bounding box center [168, 18] width 173 height 16
paste input "43"
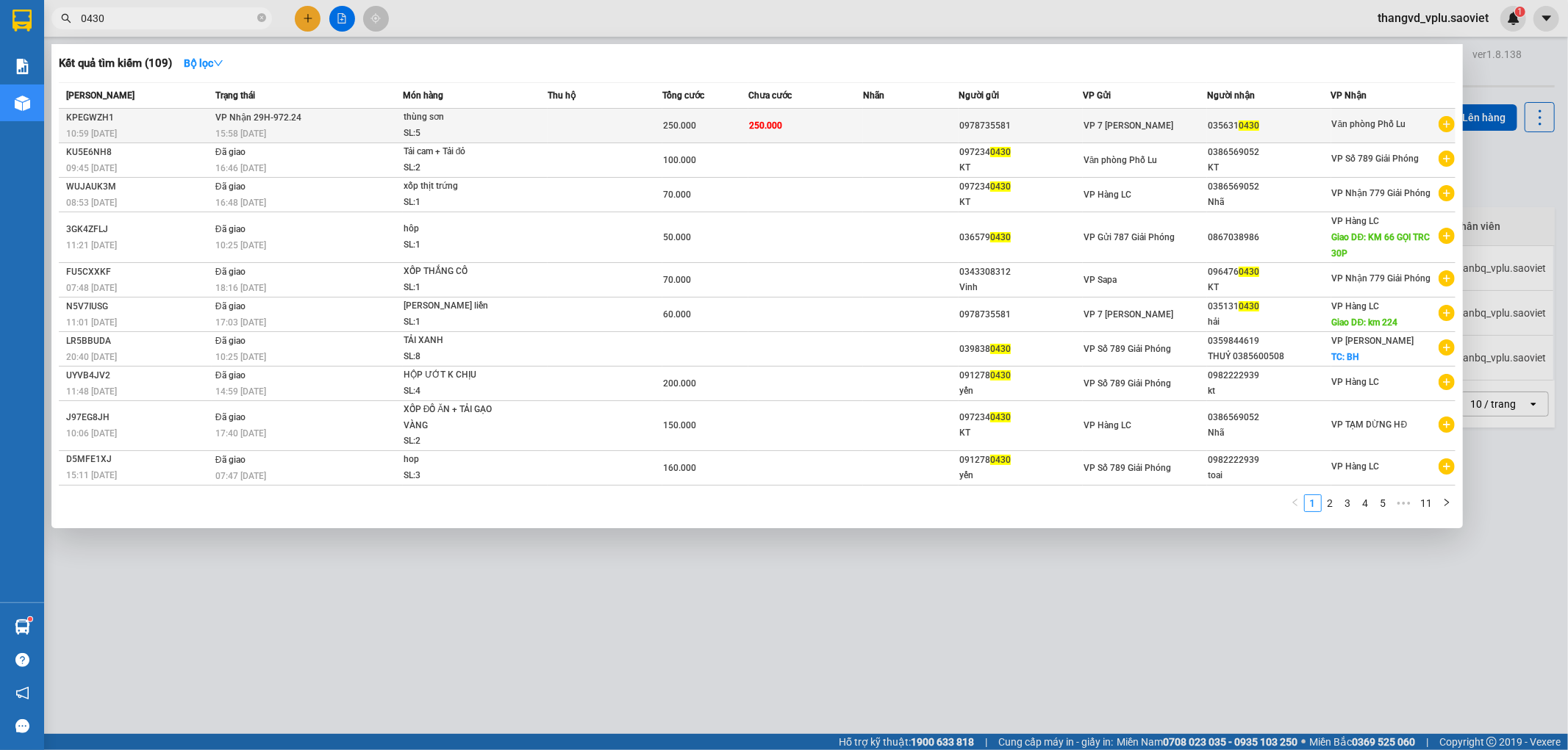
type input "0430"
click at [407, 130] on div "SL: 5" at bounding box center [458, 133] width 111 height 16
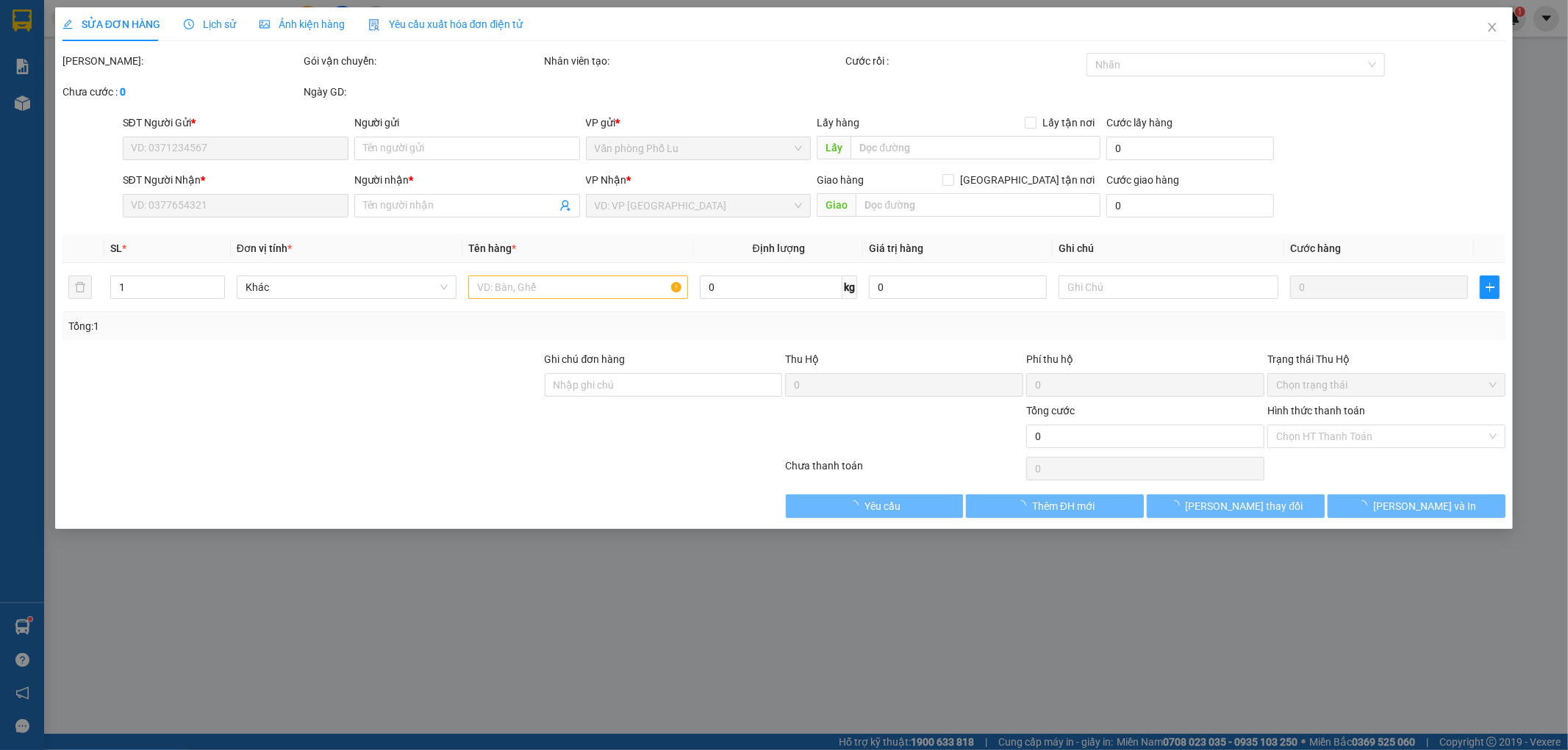
type input "0978735581"
type input "0356310430"
type input "250.000"
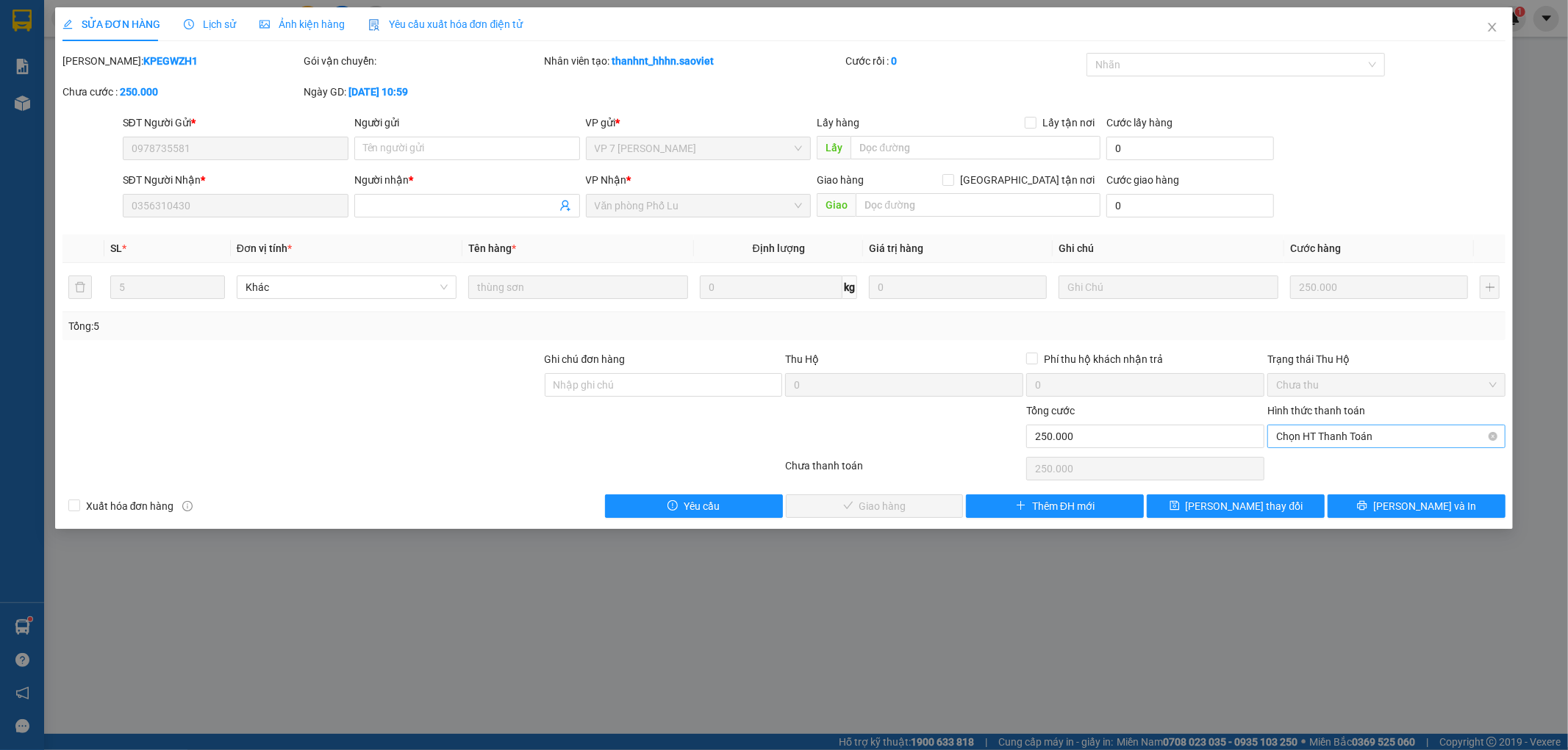
click at [1289, 436] on span "Chọn HT Thanh Toán" at bounding box center [1386, 436] width 220 height 22
click at [1305, 460] on div "Tại văn phòng" at bounding box center [1386, 465] width 220 height 16
type input "0"
click at [895, 508] on span "[PERSON_NAME] và Giao hàng" at bounding box center [885, 506] width 141 height 16
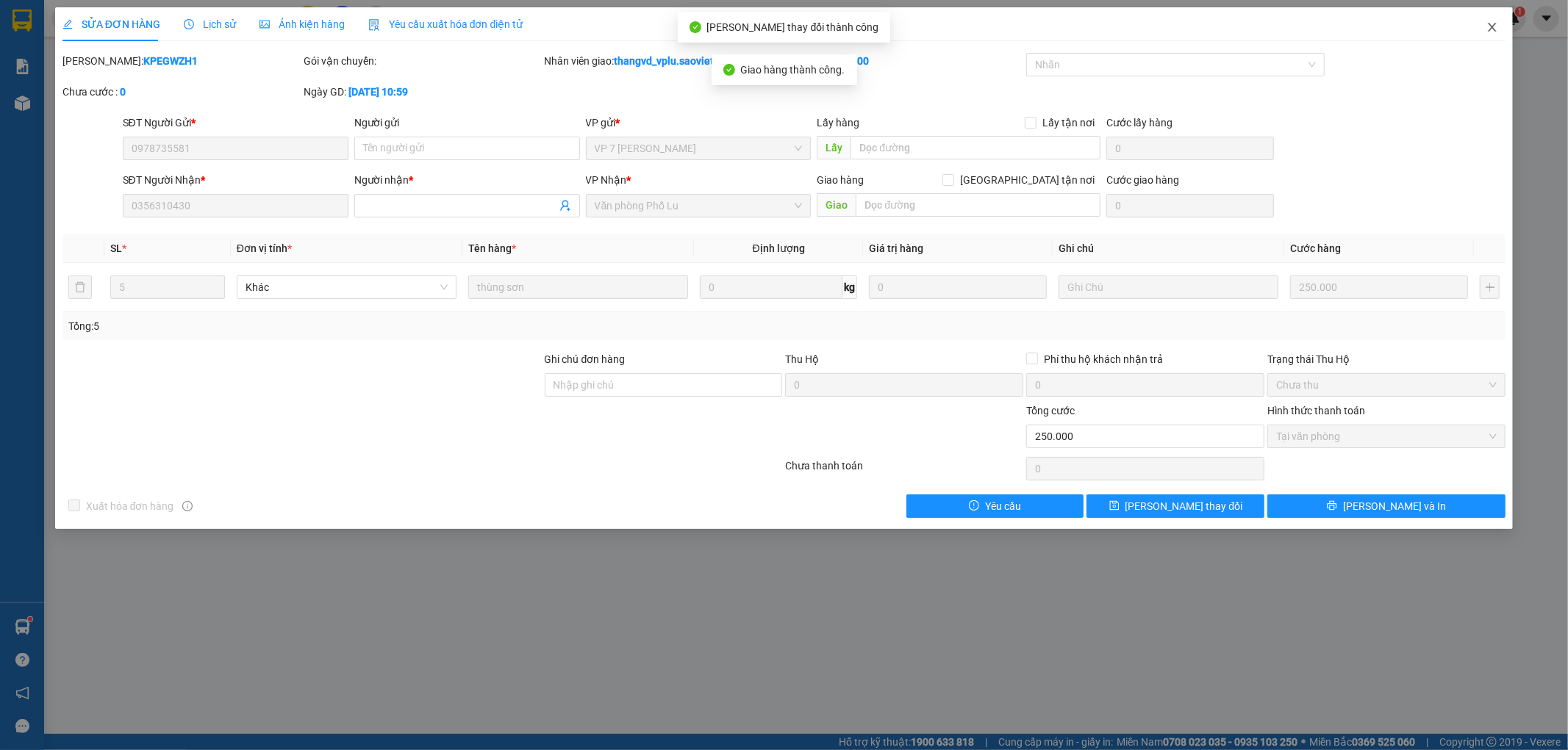
click at [1488, 30] on icon "close" at bounding box center [1492, 27] width 11 height 11
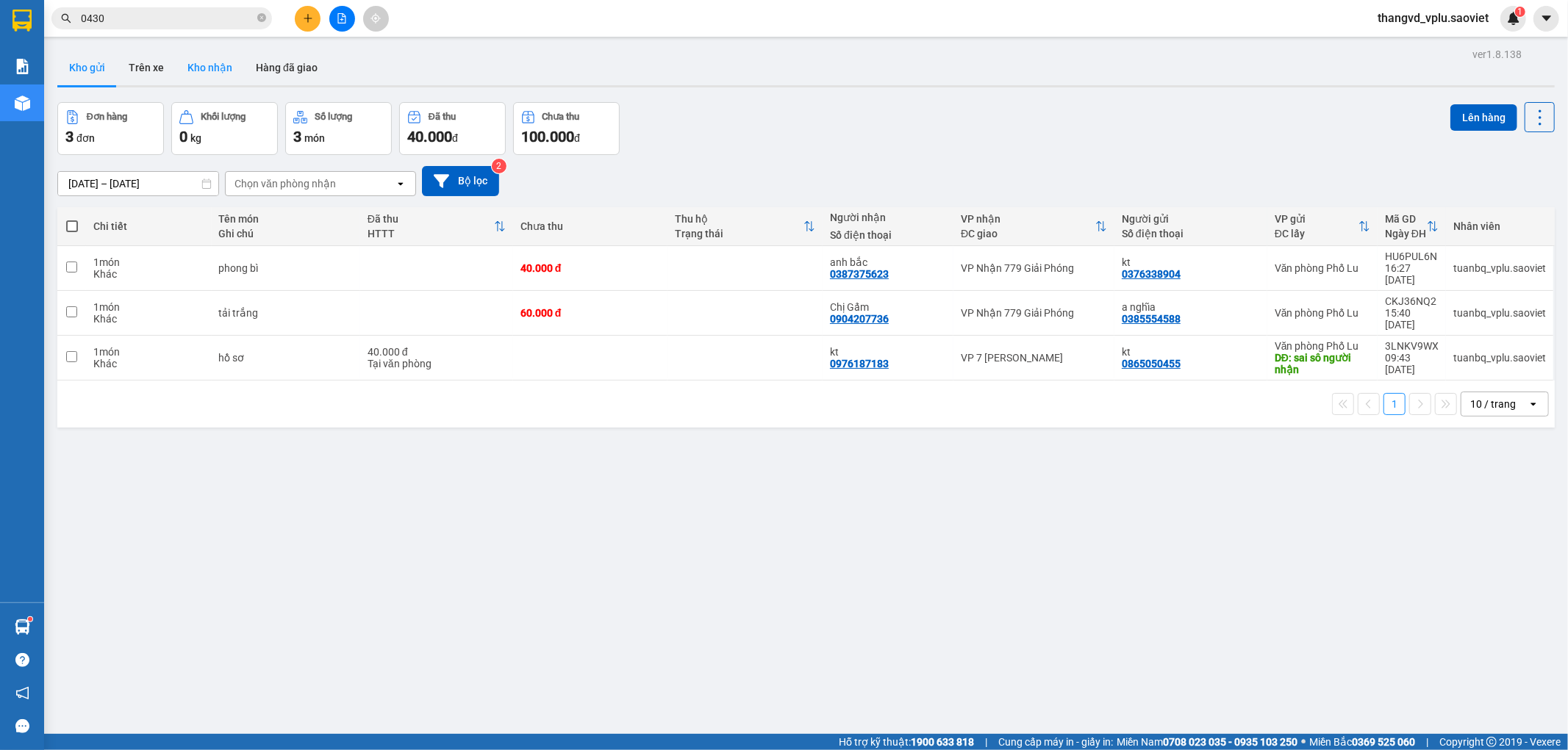
click at [189, 74] on button "Kho nhận" at bounding box center [210, 67] width 69 height 35
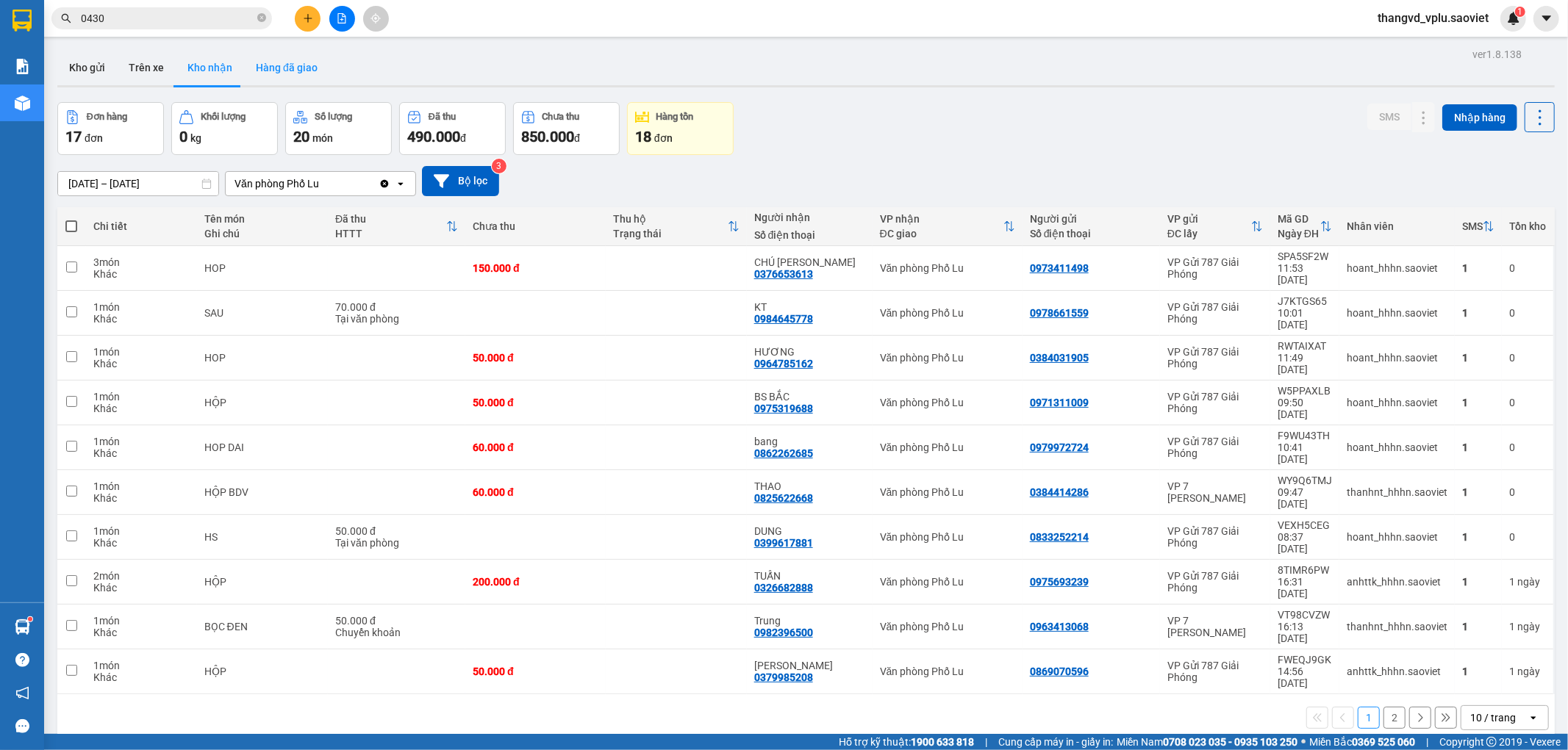
click at [265, 72] on button "Hàng đã giao" at bounding box center [286, 67] width 85 height 35
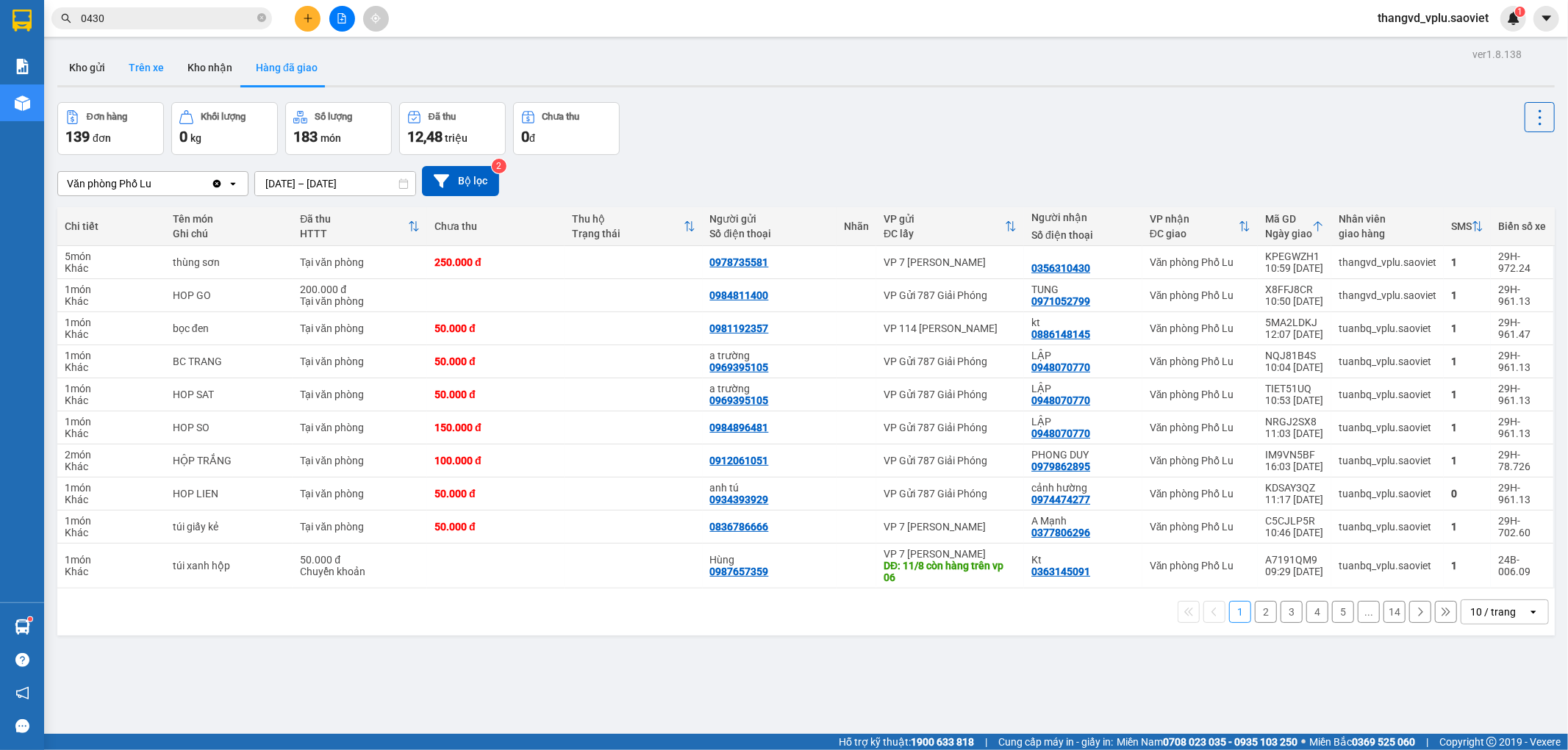
click at [152, 71] on button "Trên xe" at bounding box center [147, 67] width 59 height 35
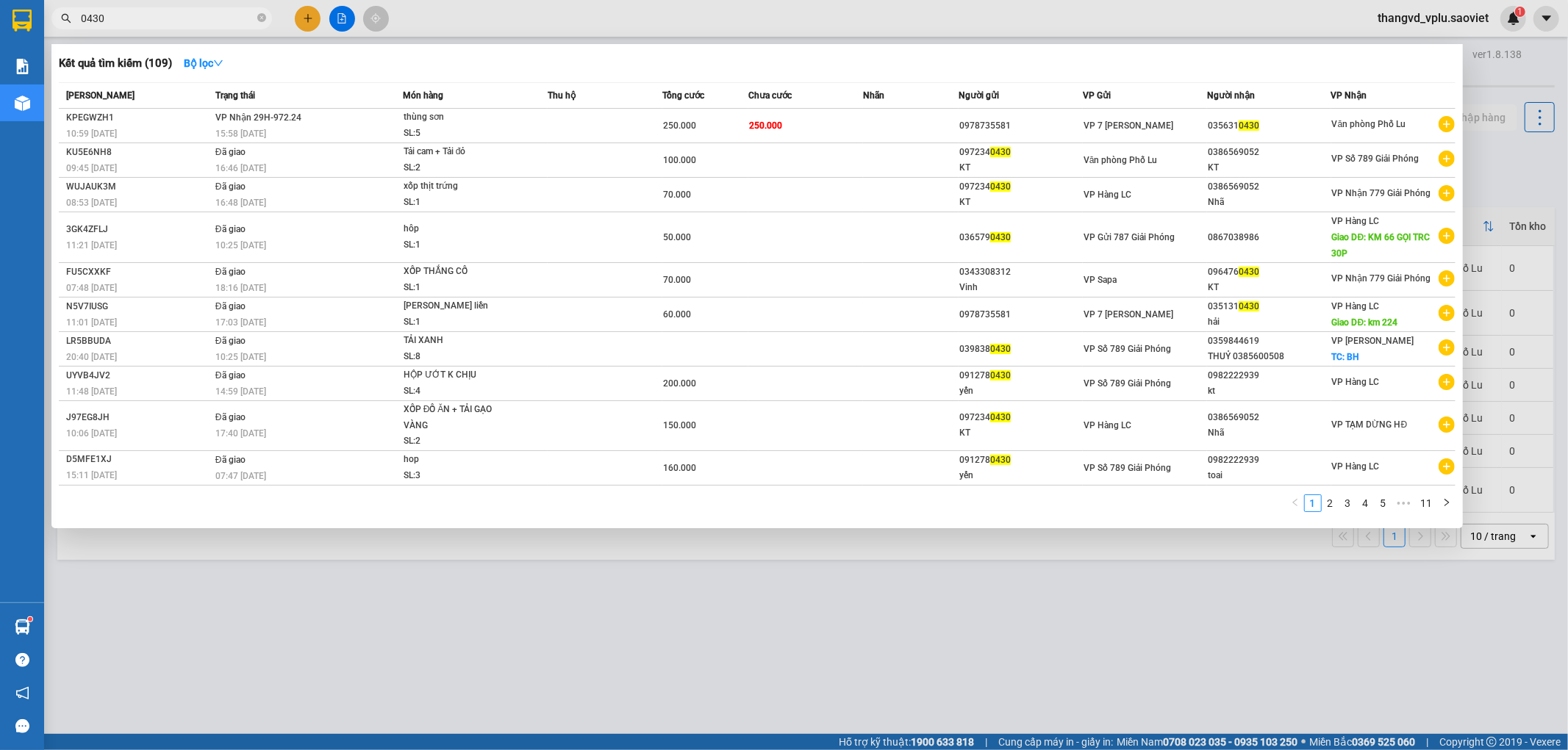
click at [150, 15] on input "0430" at bounding box center [168, 18] width 173 height 16
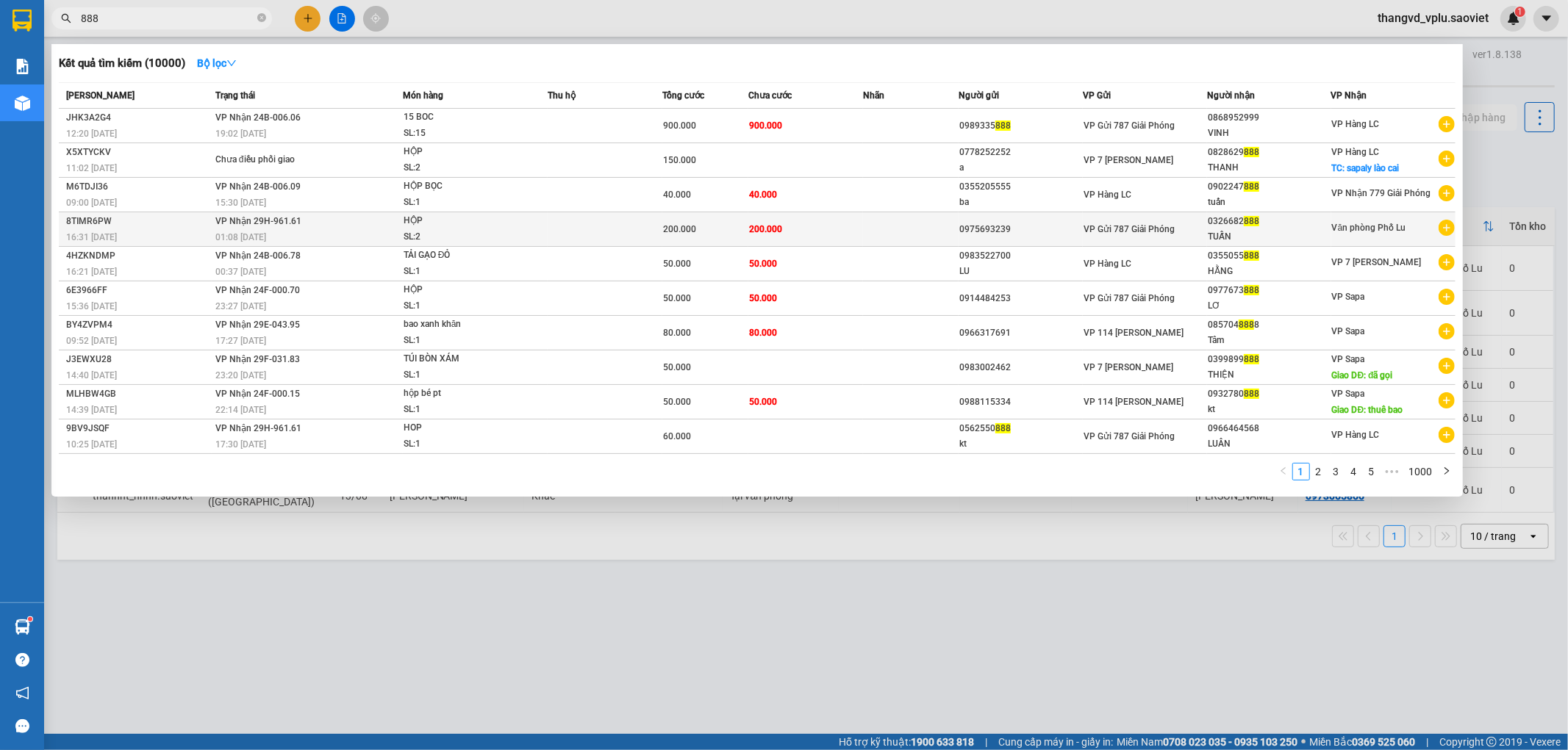
type input "888"
click at [581, 228] on td at bounding box center [604, 230] width 114 height 34
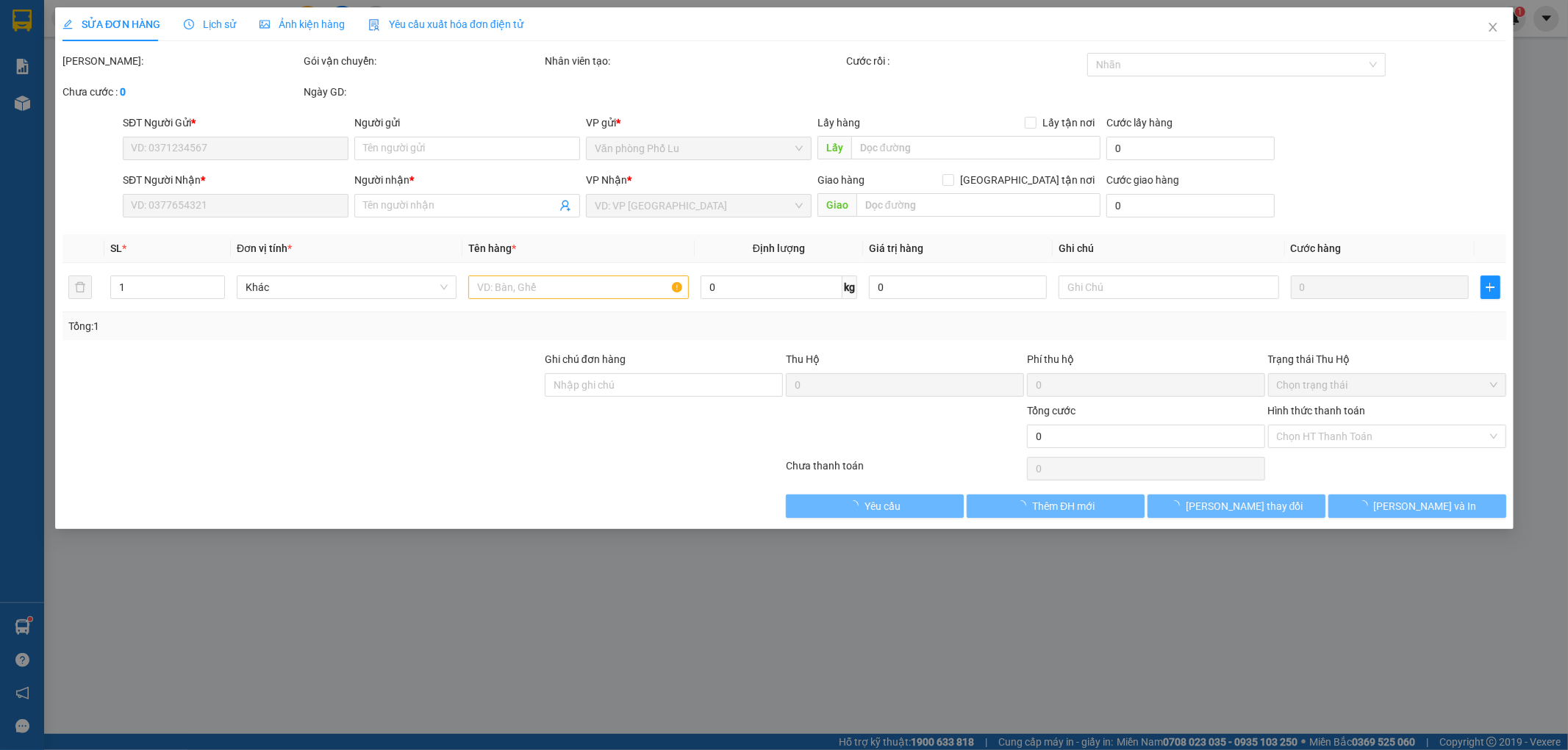
type input "0975693239"
type input "0326682888"
type input "TUẤN"
type input "200.000"
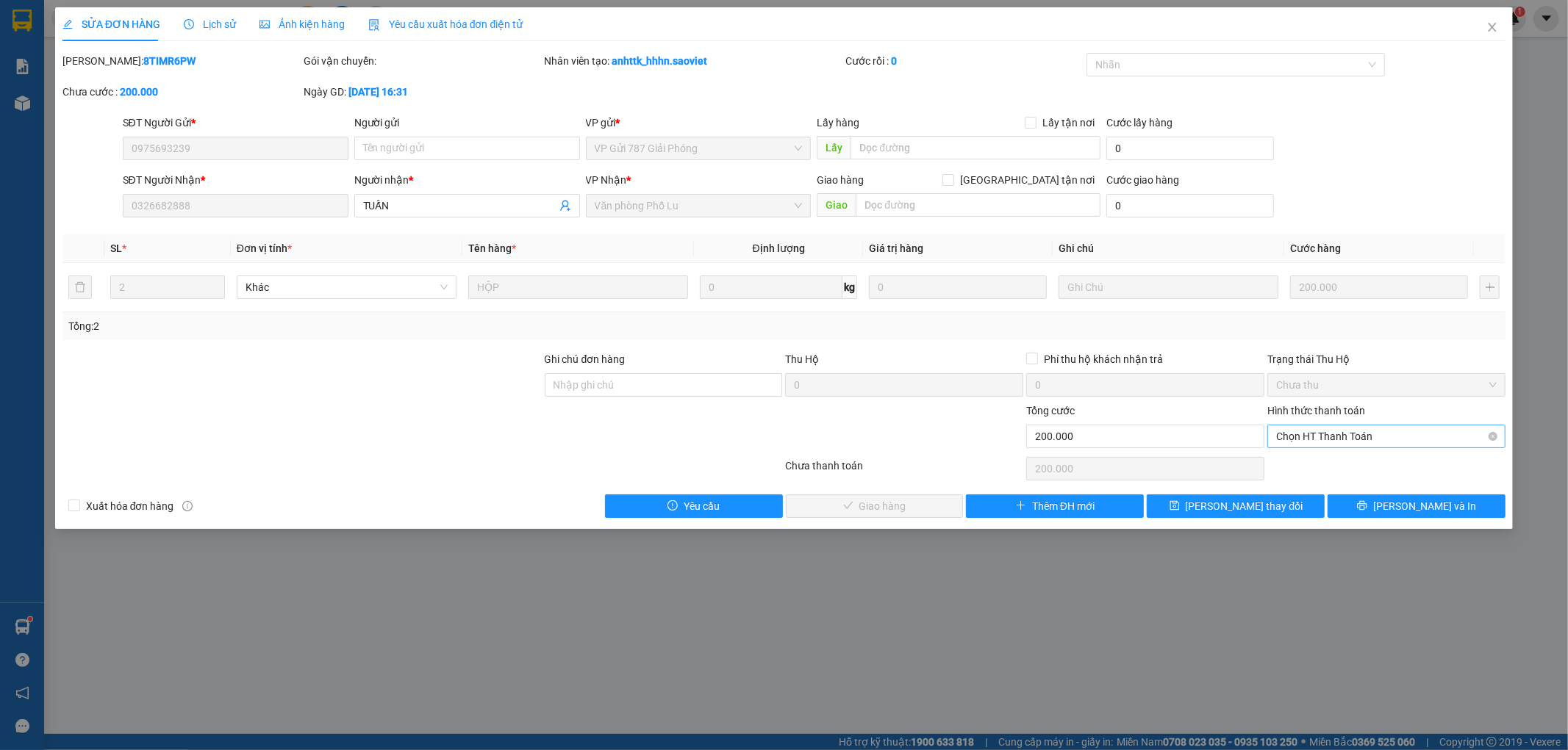
click at [1289, 432] on span "Chọn HT Thanh Toán" at bounding box center [1386, 436] width 220 height 22
click at [1291, 460] on div "Tại văn phòng" at bounding box center [1386, 465] width 220 height 16
type input "0"
click at [863, 509] on span "[PERSON_NAME] và Giao hàng" at bounding box center [885, 506] width 141 height 16
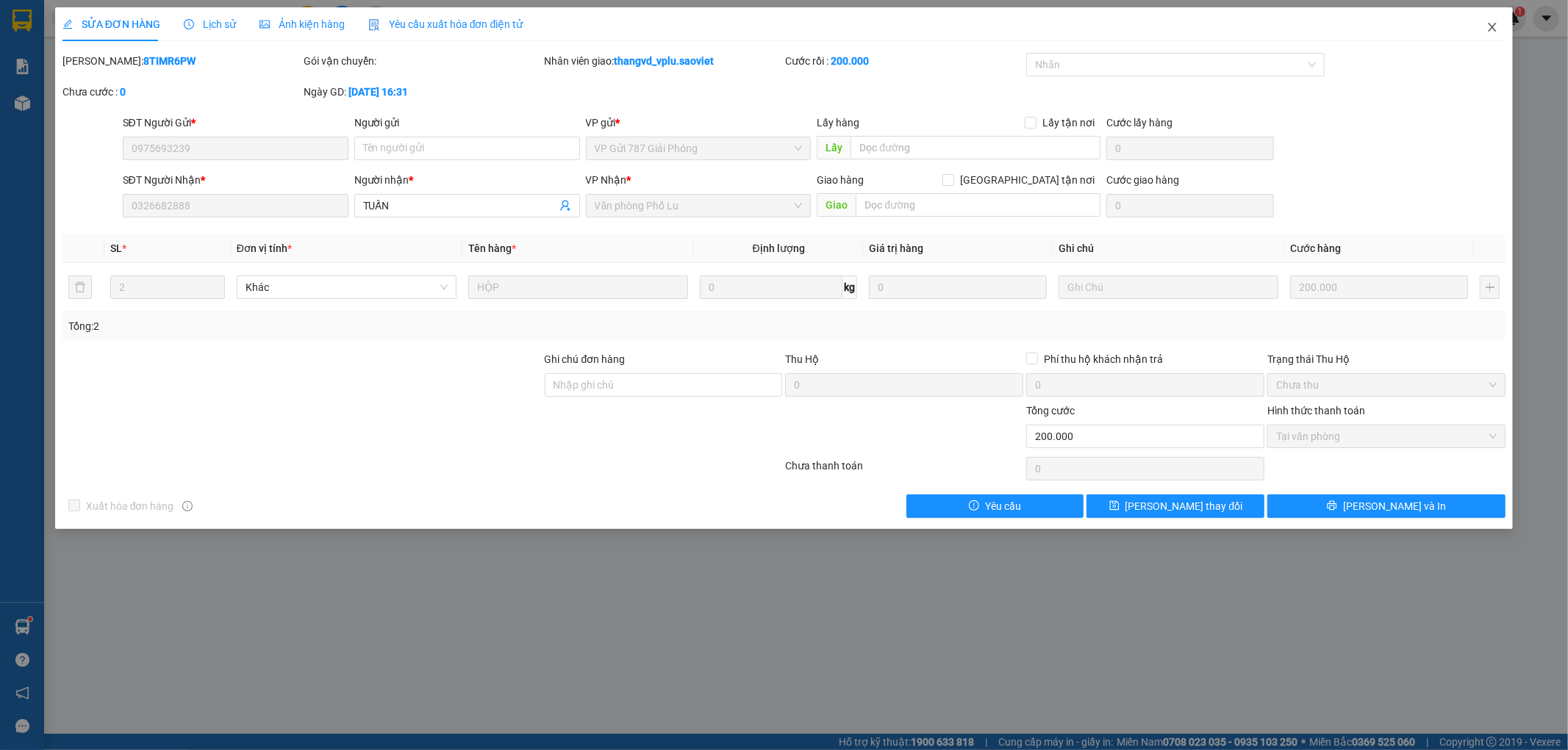
click at [1493, 30] on icon "close" at bounding box center [1493, 27] width 8 height 9
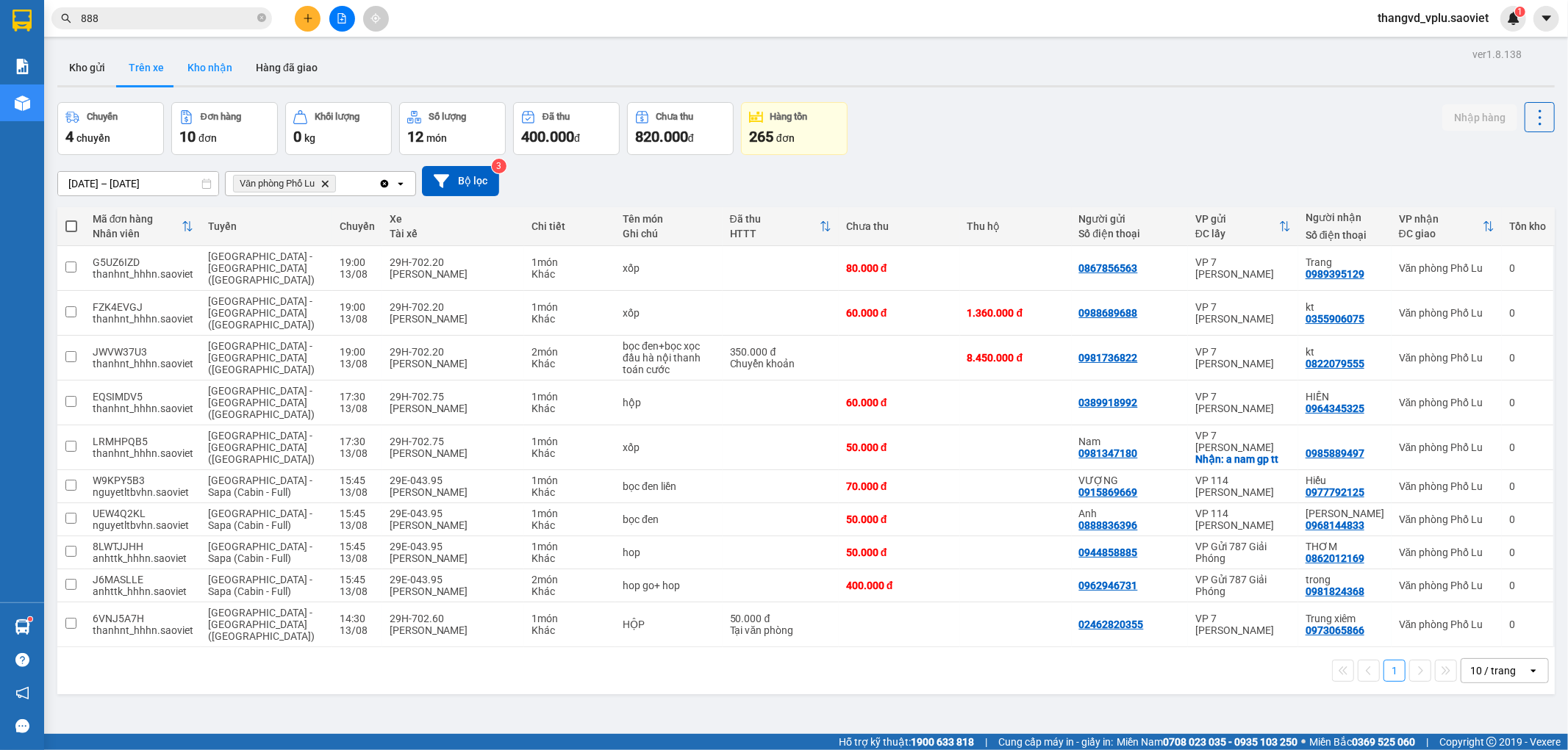
click at [207, 56] on button "Kho nhận" at bounding box center [210, 67] width 69 height 35
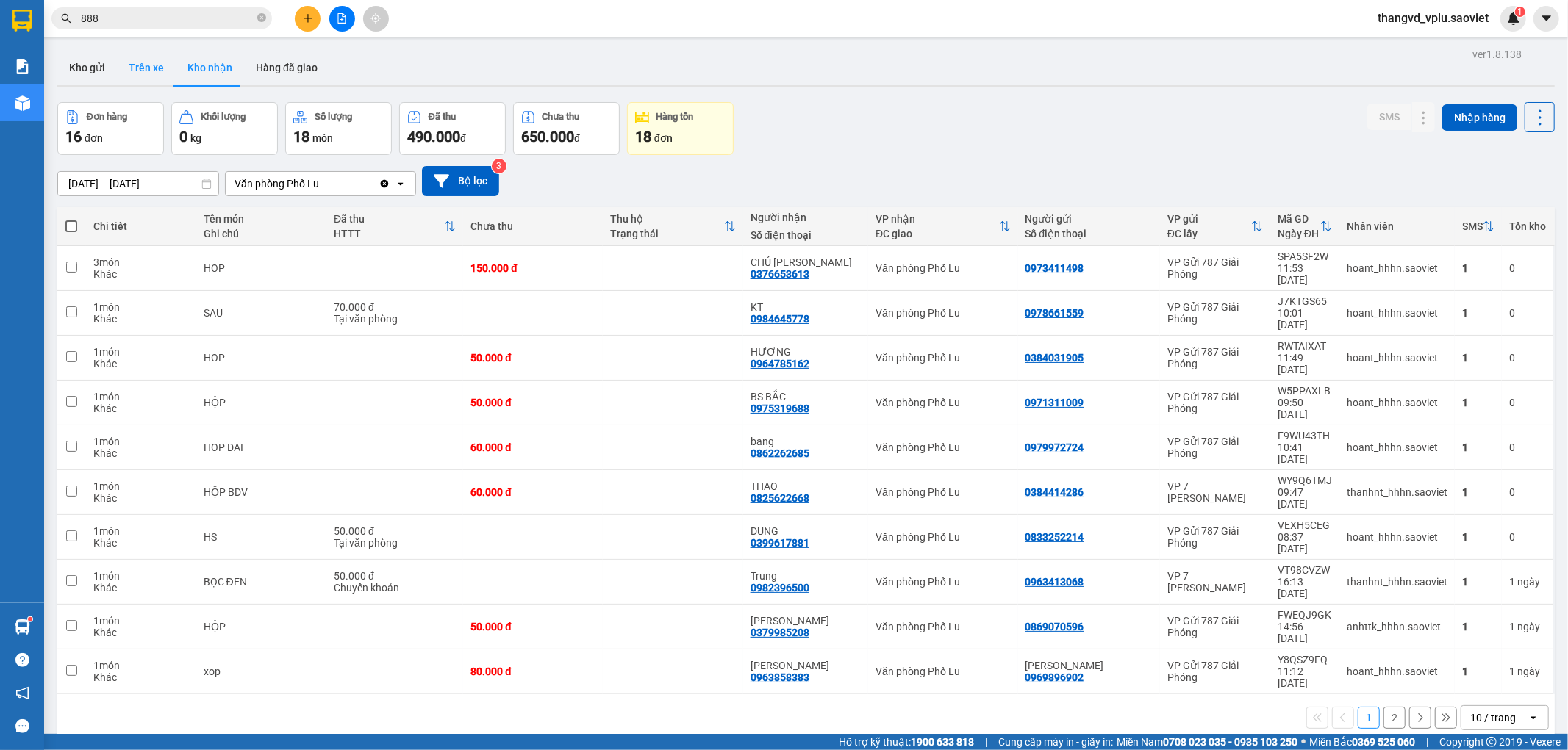
click at [127, 68] on button "Trên xe" at bounding box center [147, 67] width 59 height 35
type input "[DATE] – [DATE]"
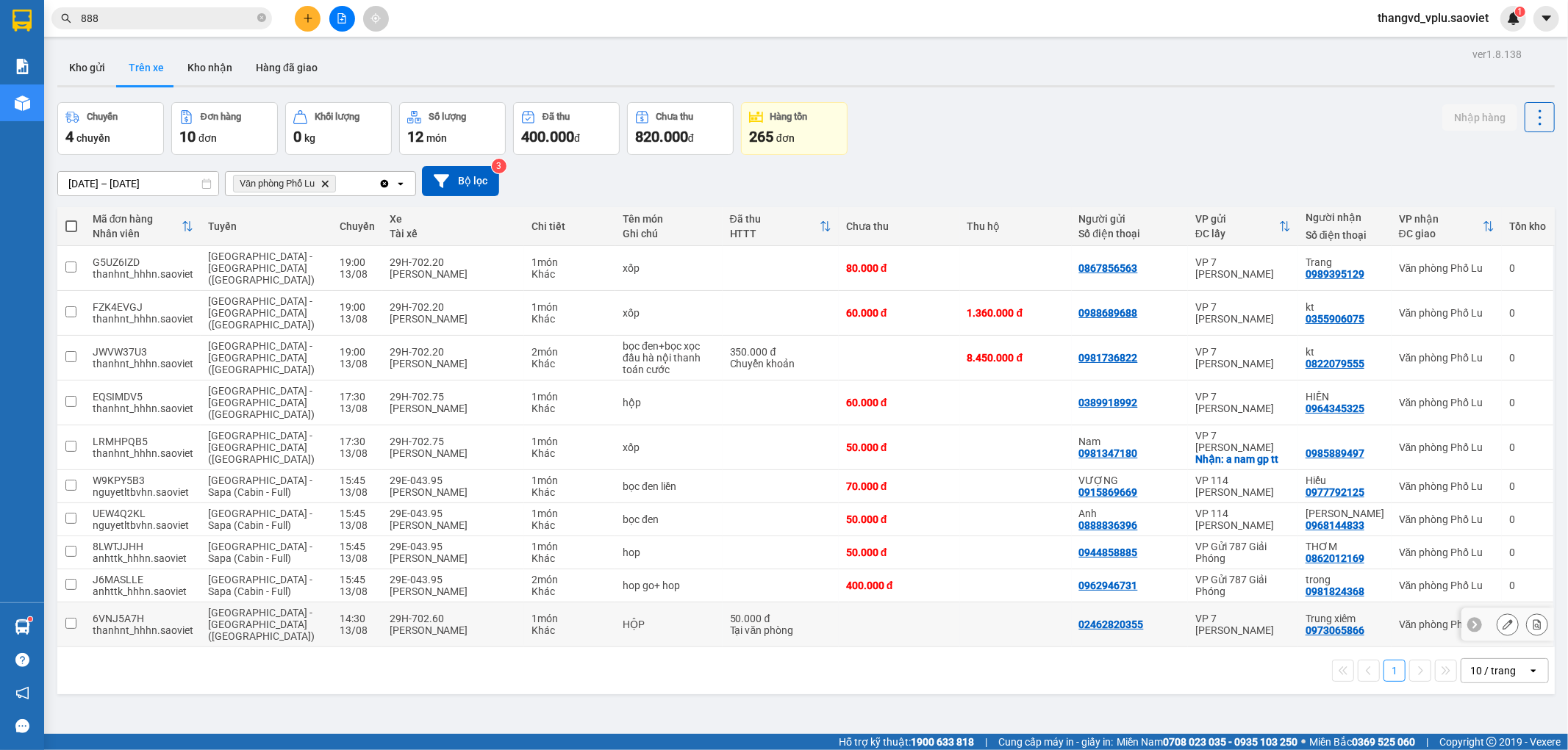
click at [563, 624] on div "Khác" at bounding box center [570, 630] width 76 height 11
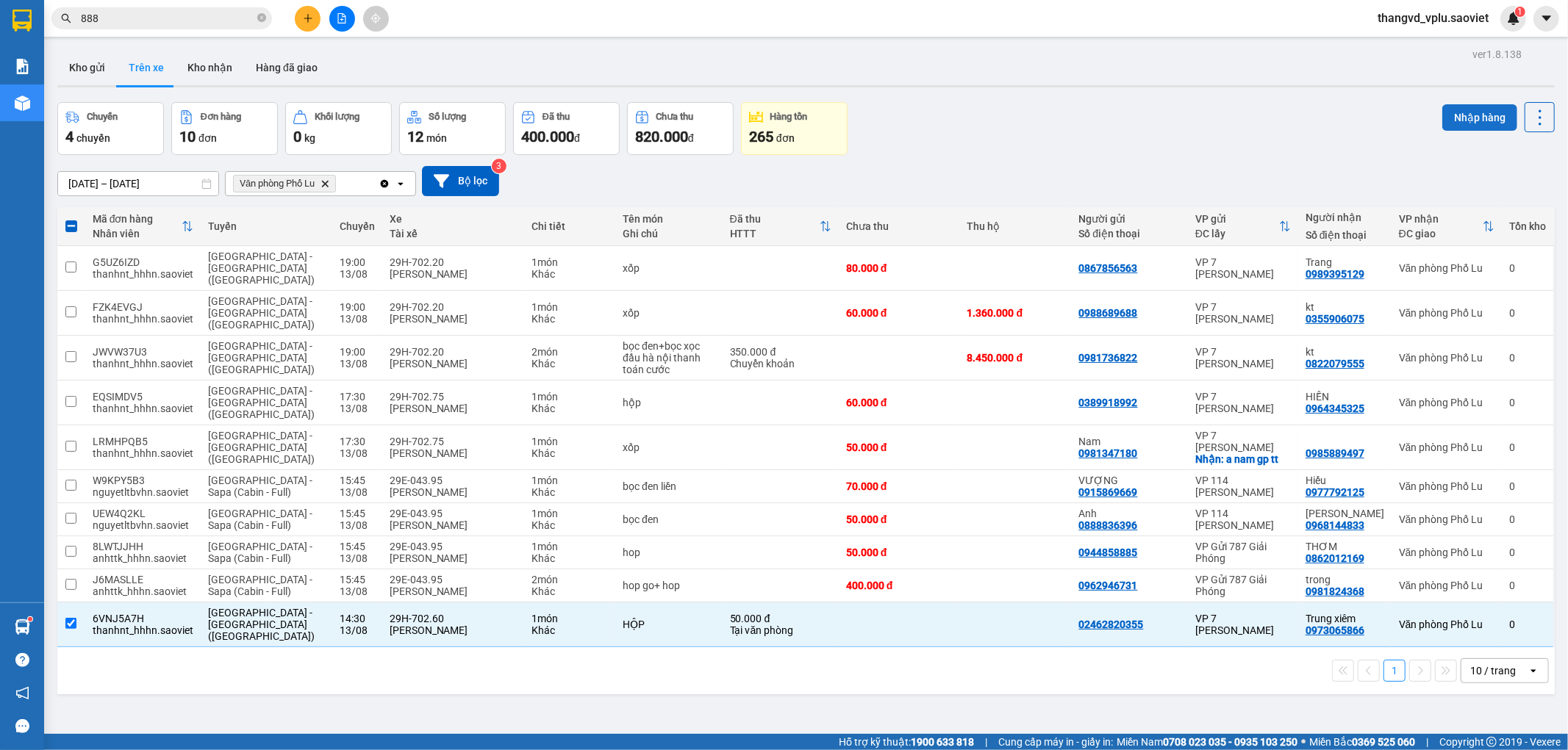
click at [1450, 114] on button "Nhập hàng" at bounding box center [1479, 118] width 75 height 27
checkbox input "false"
